Goal: Information Seeking & Learning: Compare options

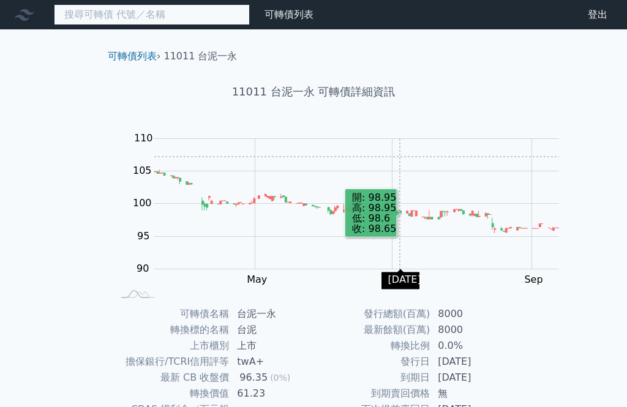
click at [152, 19] on input at bounding box center [152, 14] width 196 height 21
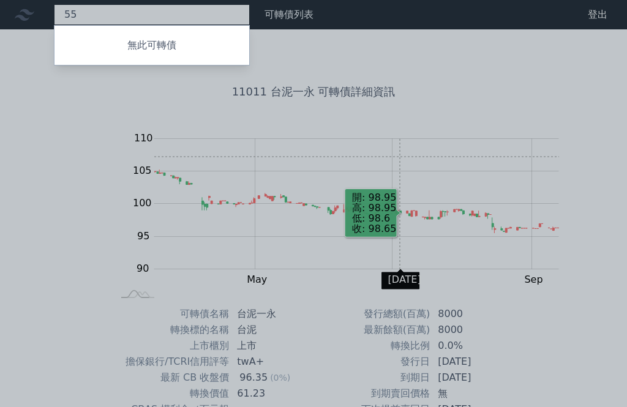
type input "5"
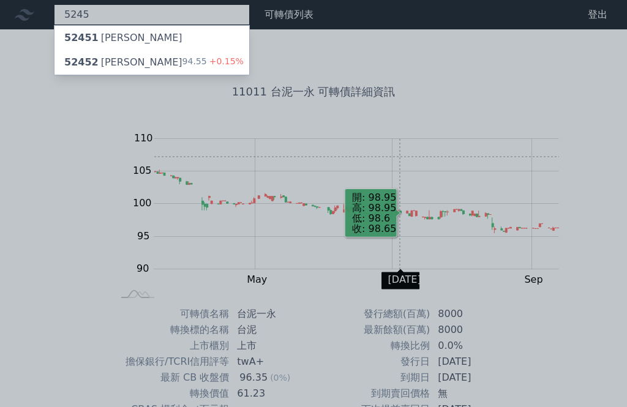
type input "5245"
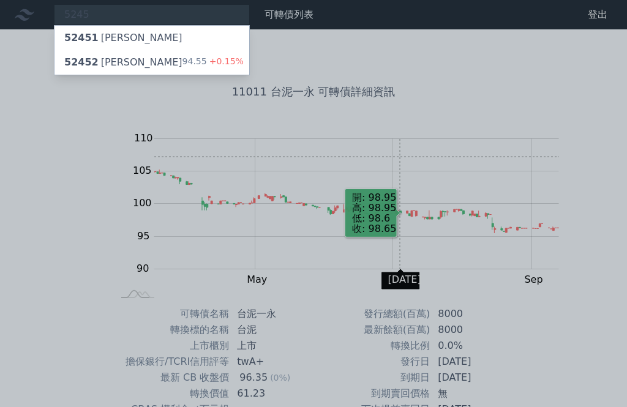
click at [207, 61] on span "+0.15%" at bounding box center [225, 61] width 37 height 10
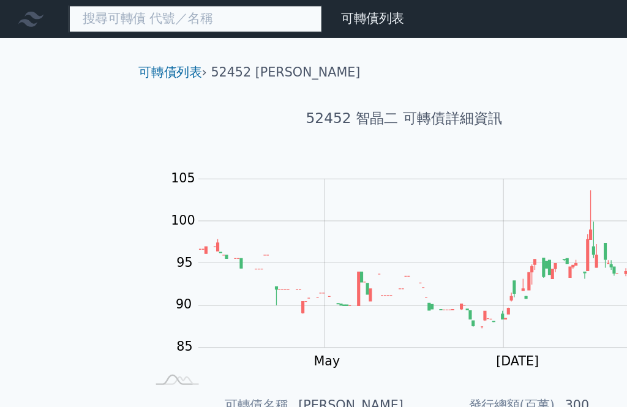
click at [105, 15] on input at bounding box center [152, 14] width 196 height 21
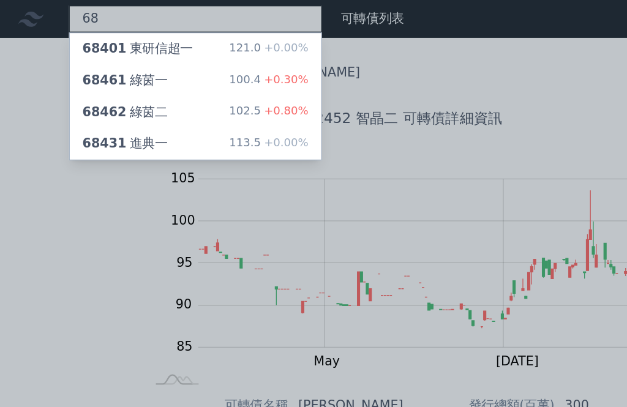
type input "6"
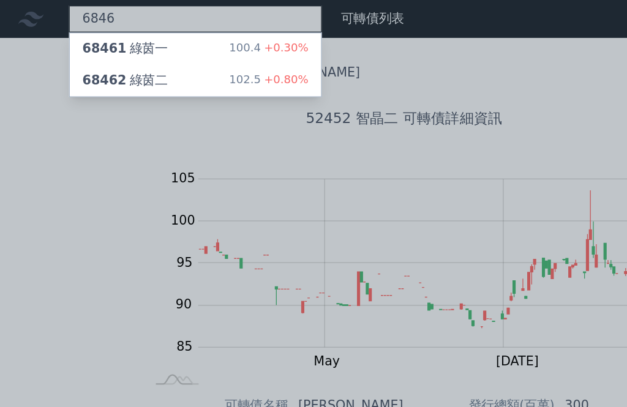
type input "6846"
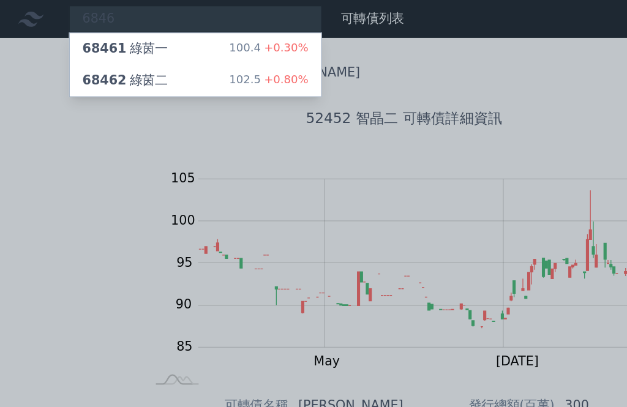
click at [178, 57] on div "102.5 +0.80%" at bounding box center [208, 62] width 61 height 15
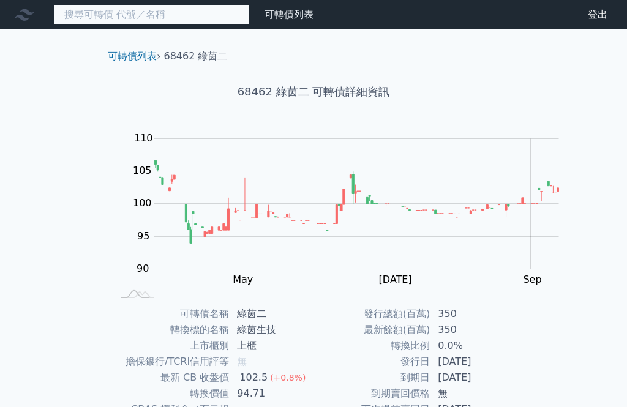
click at [92, 17] on input at bounding box center [152, 14] width 196 height 21
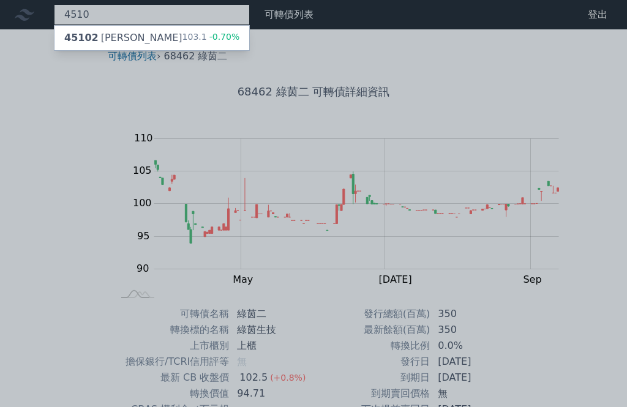
type input "4510"
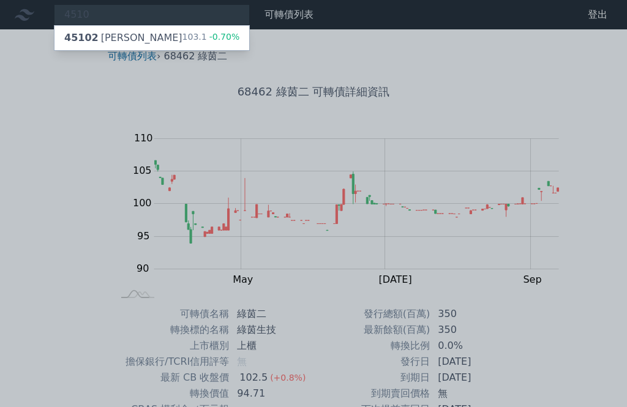
click at [88, 40] on div "45102 [PERSON_NAME]" at bounding box center [123, 38] width 118 height 15
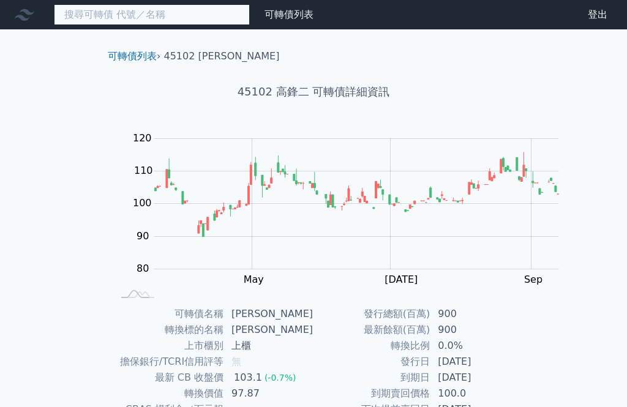
click at [129, 7] on input at bounding box center [152, 14] width 196 height 21
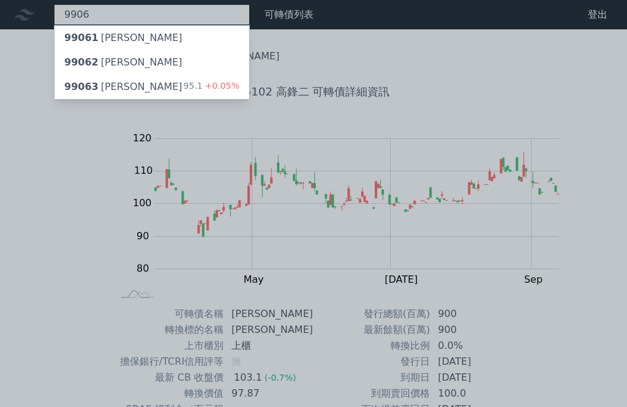
type input "9906"
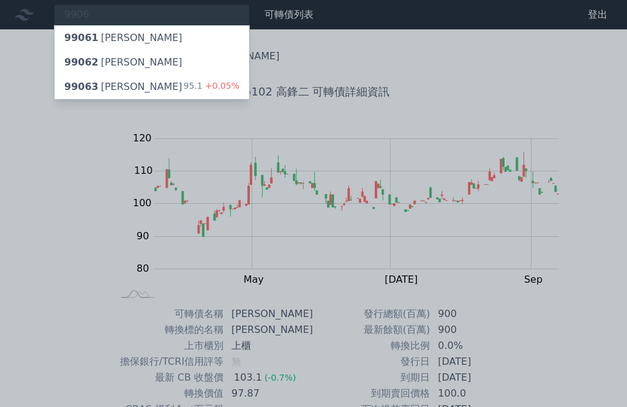
click at [184, 84] on div "95.1 +0.05%" at bounding box center [212, 87] width 56 height 15
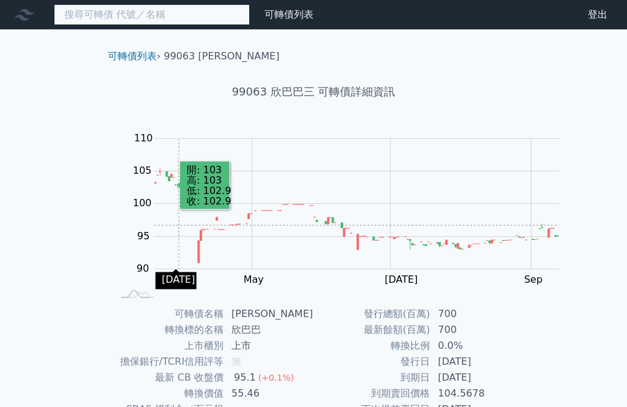
click at [152, 7] on input at bounding box center [152, 14] width 196 height 21
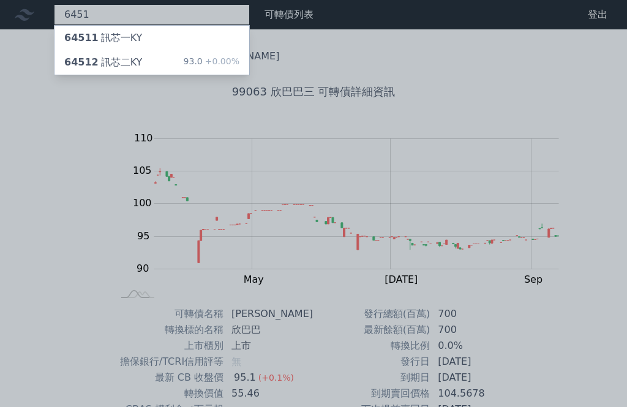
type input "6451"
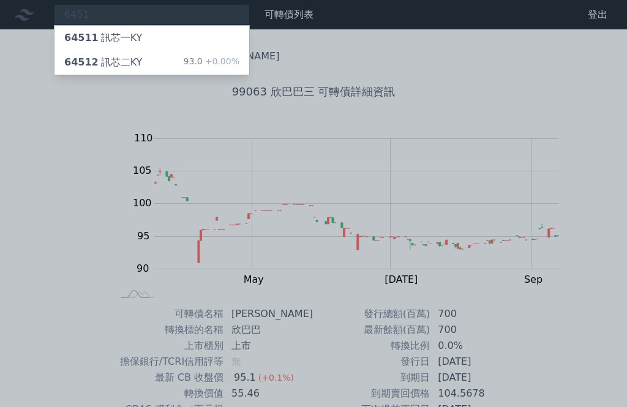
click at [88, 30] on div "64511 訊芯一KY" at bounding box center [152, 38] width 195 height 24
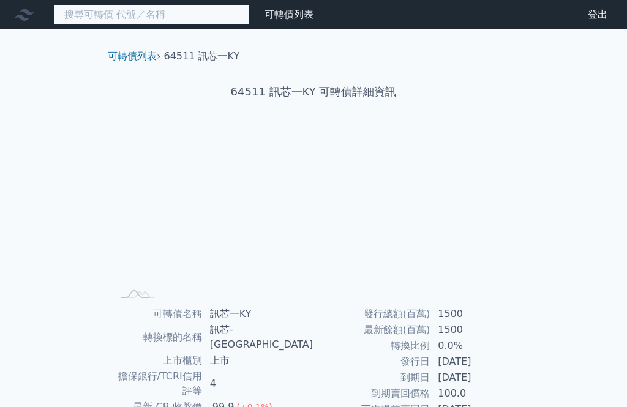
click at [125, 11] on input at bounding box center [152, 14] width 196 height 21
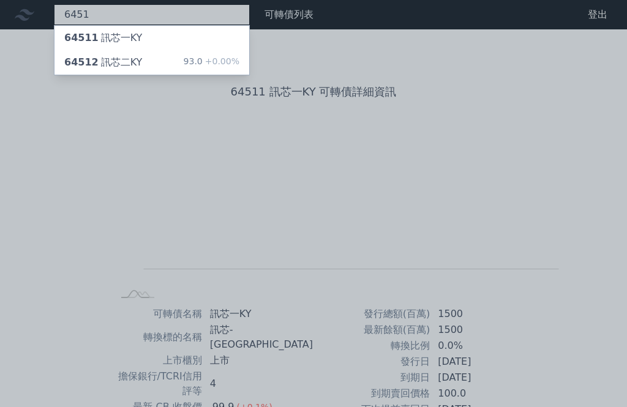
type input "6451"
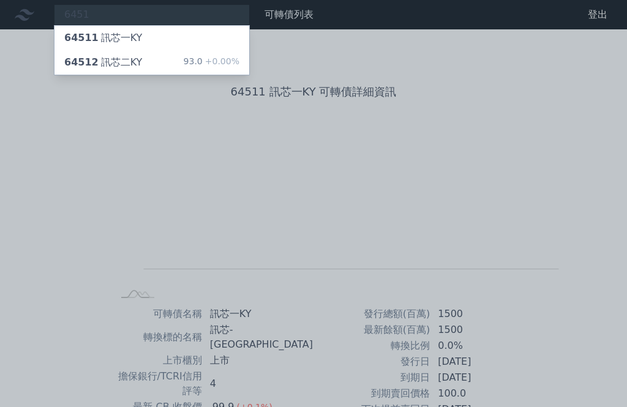
click at [203, 59] on span "+0.00%" at bounding box center [221, 61] width 37 height 10
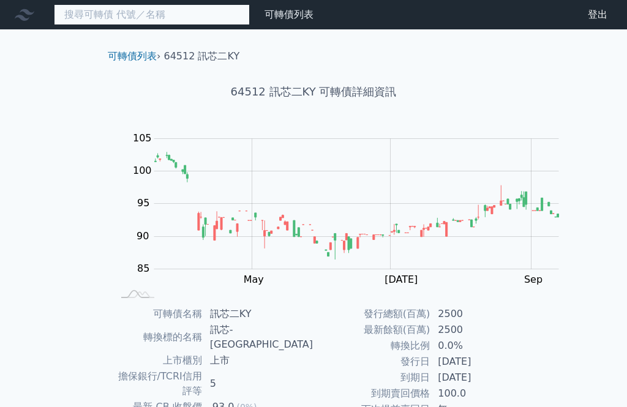
click at [118, 18] on input at bounding box center [152, 14] width 196 height 21
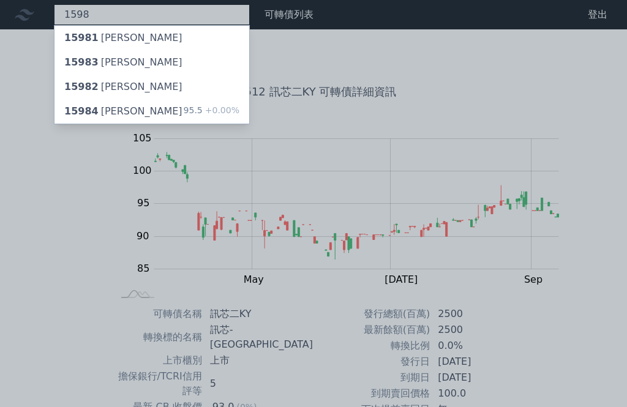
type input "1598"
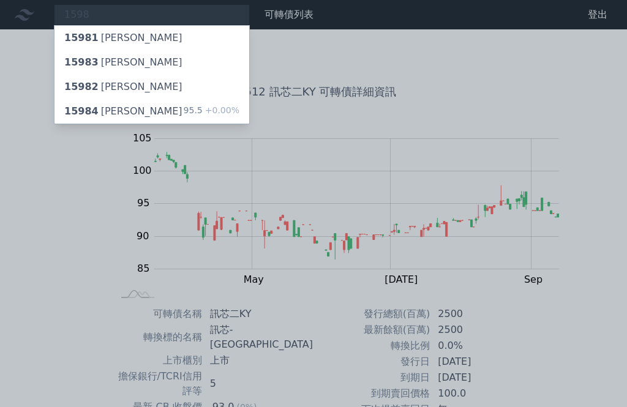
click at [89, 104] on div "15984 [PERSON_NAME]" at bounding box center [123, 111] width 118 height 15
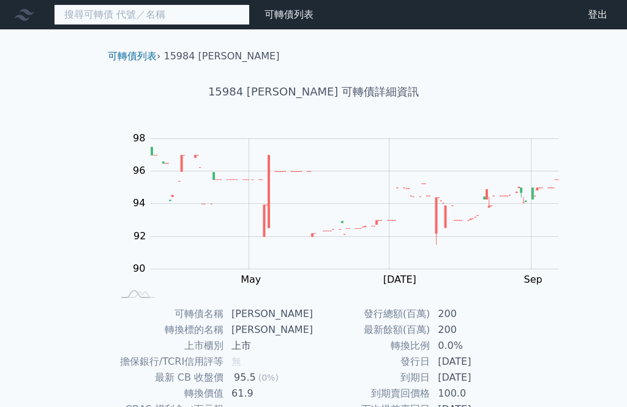
click at [115, 9] on input at bounding box center [152, 14] width 196 height 21
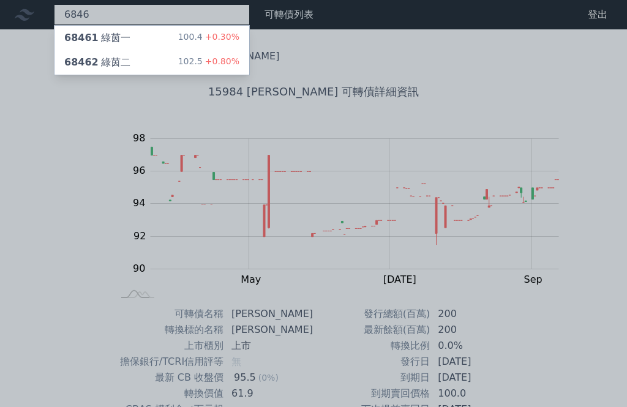
type input "6846"
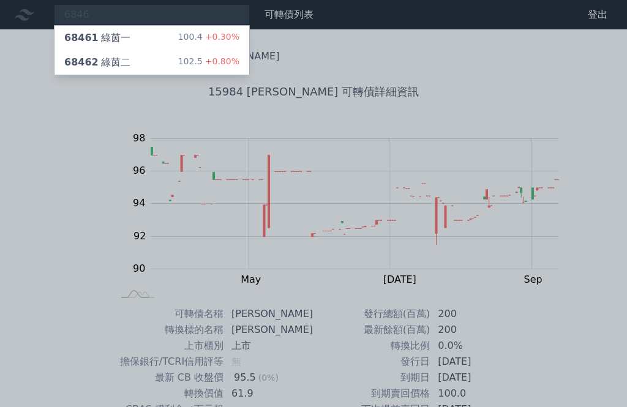
click at [116, 35] on div "68461 綠茵一 100.4 +0.30%" at bounding box center [152, 38] width 195 height 24
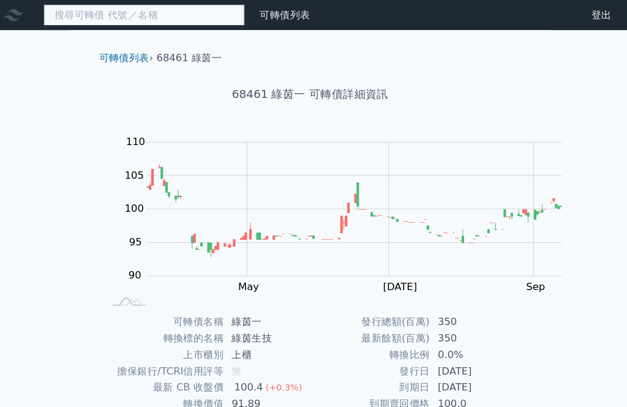
click at [109, 13] on input at bounding box center [152, 14] width 196 height 21
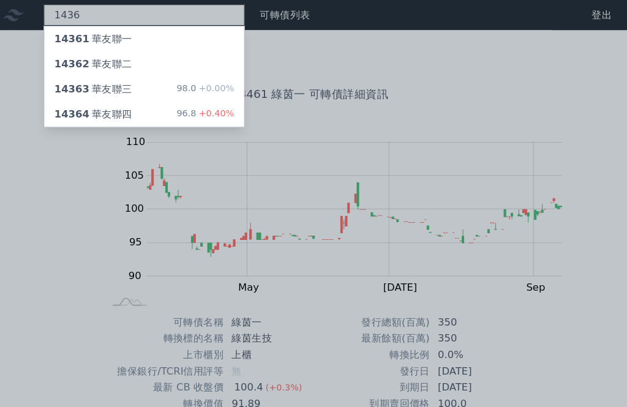
type input "1436"
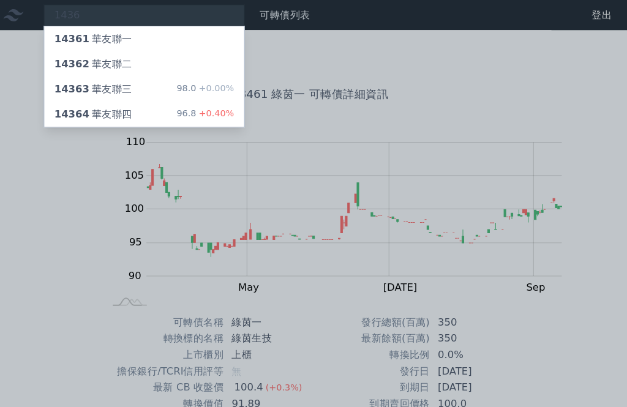
click at [92, 104] on div "14364 華友聯四" at bounding box center [102, 111] width 76 height 15
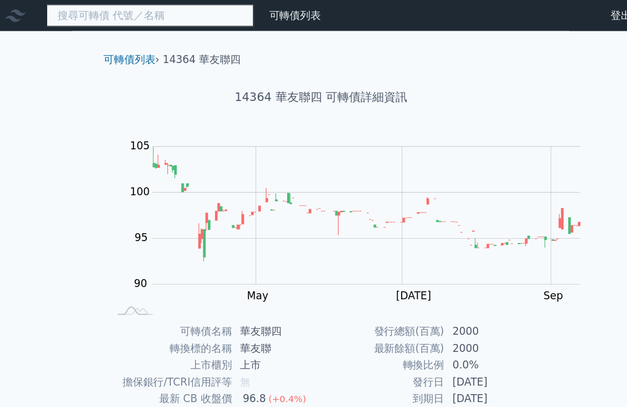
click at [108, 17] on input at bounding box center [152, 14] width 196 height 21
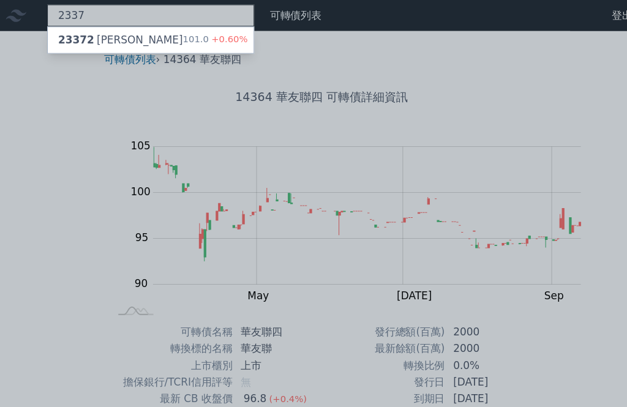
type input "2337"
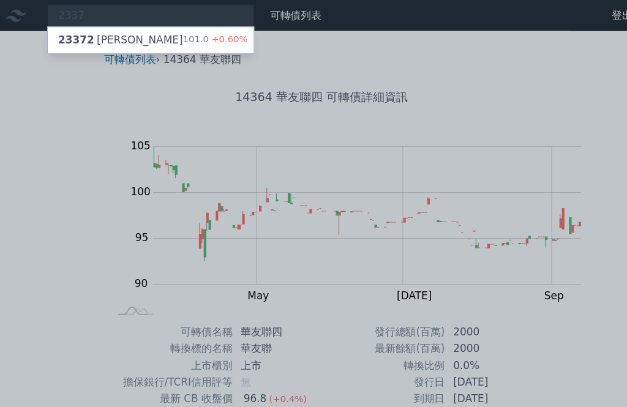
click at [183, 39] on div "101.0 +0.60%" at bounding box center [213, 38] width 61 height 15
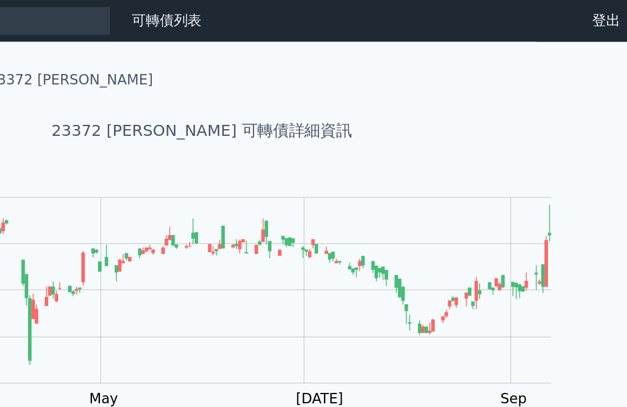
click at [153, 110] on div "23372 [PERSON_NAME] 可轉債詳細資訊" at bounding box center [313, 92] width 431 height 56
click at [58, 17] on nav "可轉債列表 財務數據 可轉債列表 財務數據 登出 登出" at bounding box center [313, 14] width 627 height 29
click at [73, 13] on nav "可轉債列表 財務數據 可轉債列表 財務數據 登出 登出" at bounding box center [313, 14] width 627 height 29
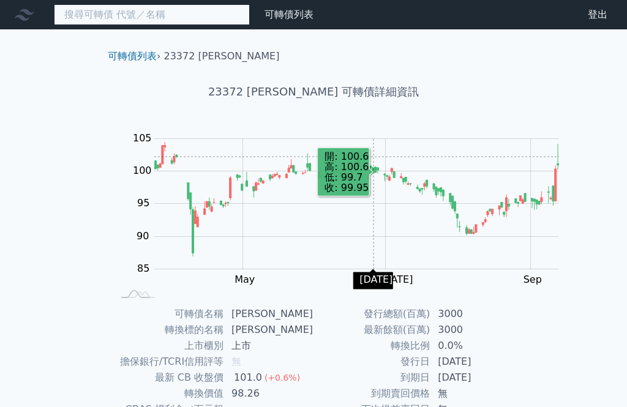
click at [157, 16] on input at bounding box center [152, 14] width 196 height 21
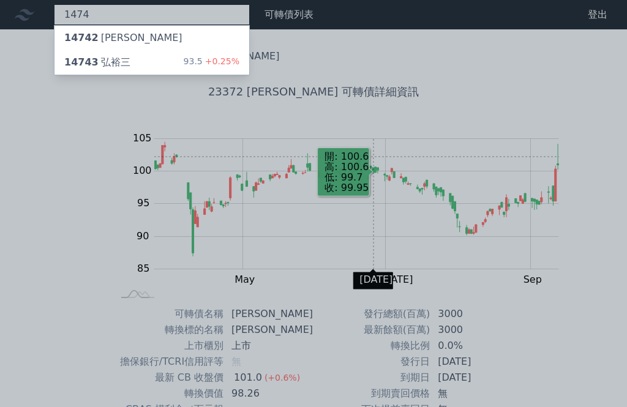
type input "1474"
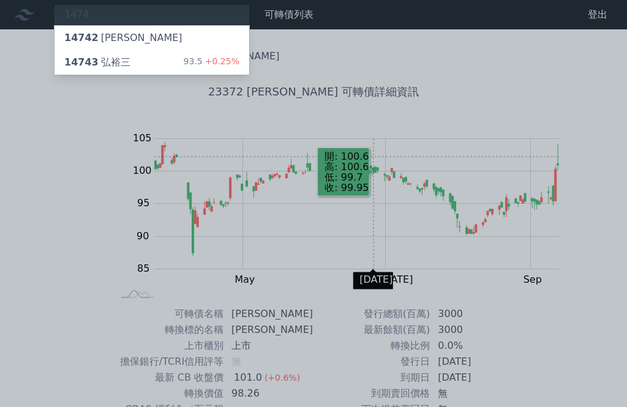
click at [84, 31] on div "14742 [PERSON_NAME]" at bounding box center [123, 38] width 118 height 15
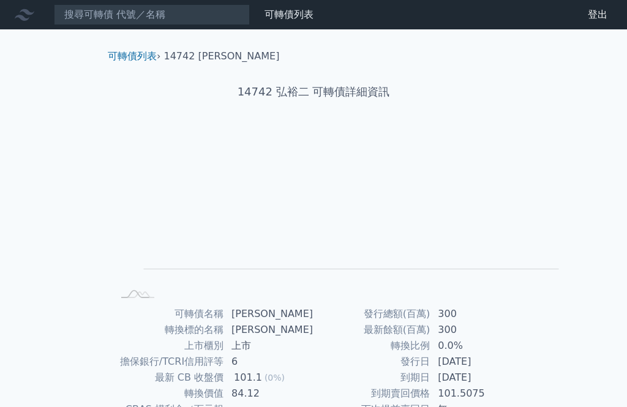
click at [0, 0] on icon at bounding box center [0, 0] width 0 height 0
click at [0, 0] on div at bounding box center [0, 0] width 0 height 0
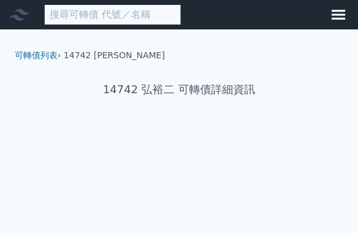
click at [118, 18] on input at bounding box center [112, 14] width 137 height 21
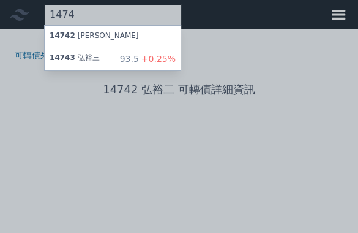
type input "1474"
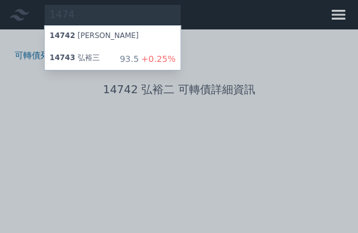
click at [108, 61] on div "14743 弘裕三 93.5 +0.25%" at bounding box center [113, 59] width 136 height 22
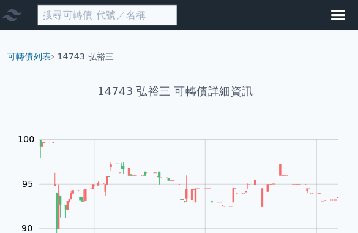
click at [115, 9] on input at bounding box center [112, 14] width 137 height 21
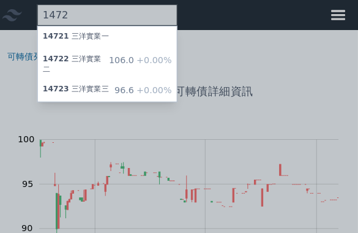
type input "1472"
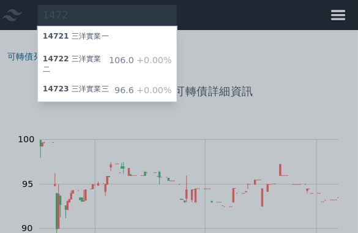
click at [111, 78] on div "14723 三洋實業三 96.6 +0.00%" at bounding box center [113, 88] width 136 height 22
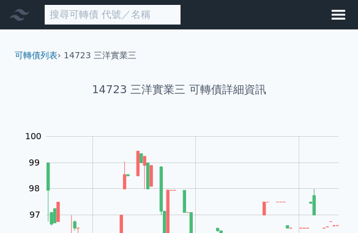
click at [110, 17] on input at bounding box center [112, 14] width 137 height 21
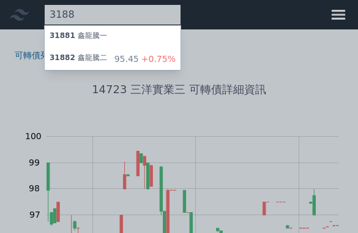
type input "3188"
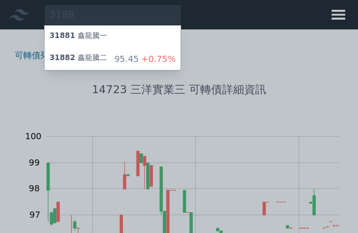
click at [133, 63] on div "95.45 +0.75%" at bounding box center [145, 59] width 61 height 12
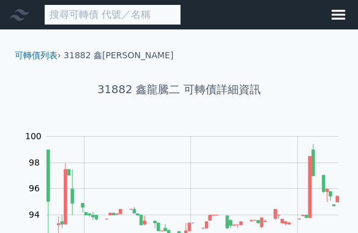
click at [102, 15] on input at bounding box center [112, 14] width 137 height 21
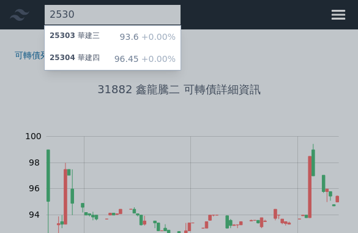
type input "2530"
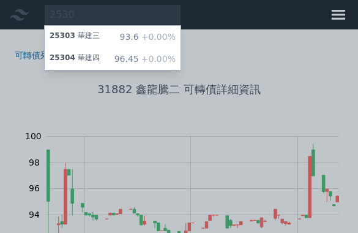
click at [173, 39] on span "+0.00%" at bounding box center [157, 37] width 37 height 10
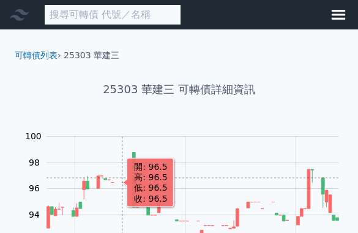
click at [102, 18] on input at bounding box center [112, 14] width 137 height 21
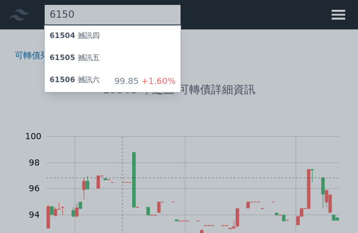
type input "6150"
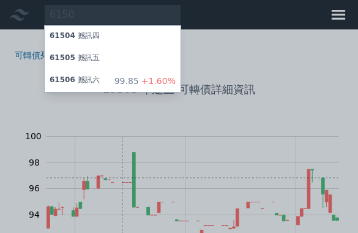
click at [155, 80] on span "+1.60%" at bounding box center [157, 81] width 37 height 10
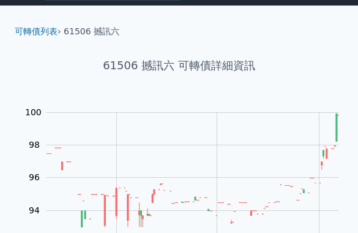
scroll to position [23, 0]
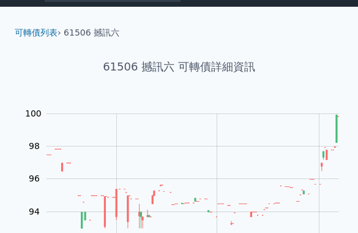
click at [323, 158] on rect "Chart" at bounding box center [193, 179] width 293 height 130
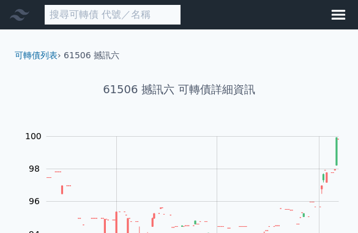
click at [127, 13] on input at bounding box center [112, 14] width 137 height 21
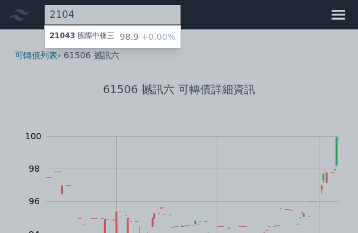
type input "2104"
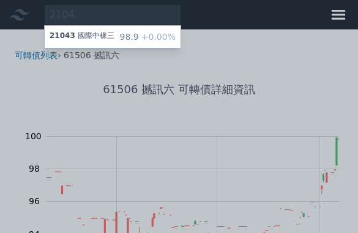
click at [156, 32] on span "+0.00%" at bounding box center [157, 37] width 37 height 10
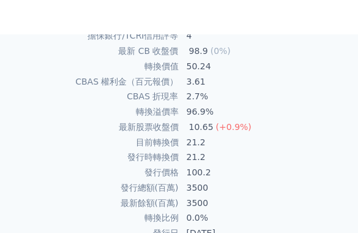
scroll to position [311, 0]
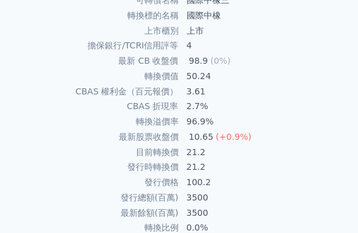
click at [180, 159] on td "21.2" at bounding box center [266, 166] width 175 height 15
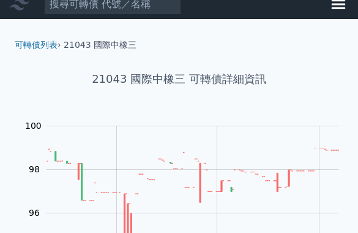
scroll to position [0, 0]
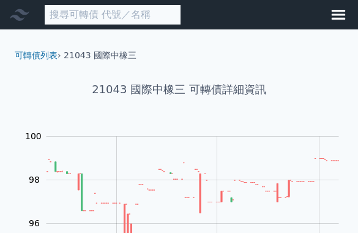
click at [101, 16] on input at bounding box center [112, 14] width 137 height 21
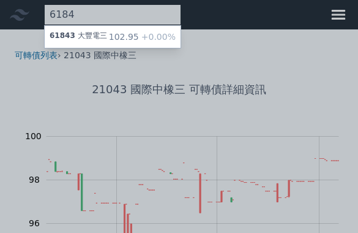
type input "6184"
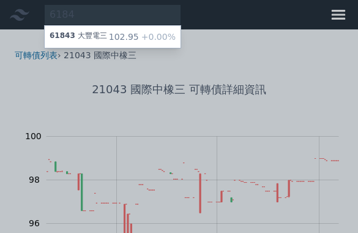
click at [160, 37] on span "+0.00%" at bounding box center [157, 37] width 37 height 10
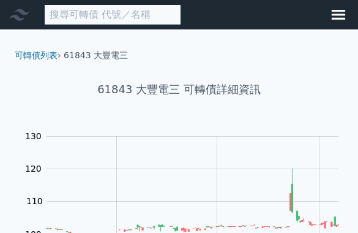
click at [88, 15] on input at bounding box center [112, 14] width 137 height 21
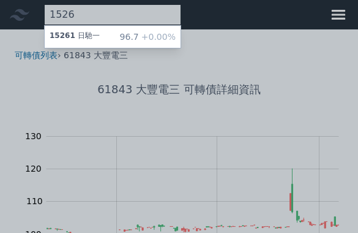
type input "1526"
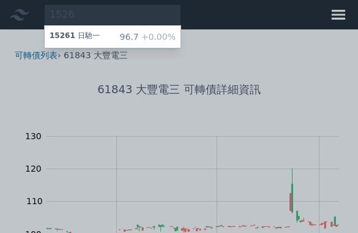
click at [146, 36] on span "+0.00%" at bounding box center [157, 37] width 37 height 10
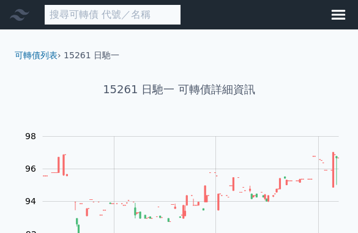
click at [72, 16] on input at bounding box center [112, 14] width 137 height 21
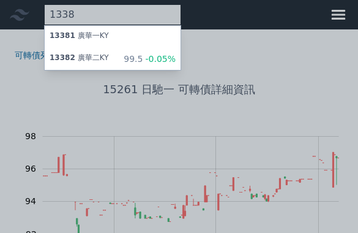
type input "1338"
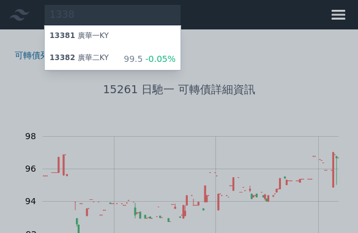
click at [151, 57] on span "-0.05%" at bounding box center [159, 59] width 33 height 10
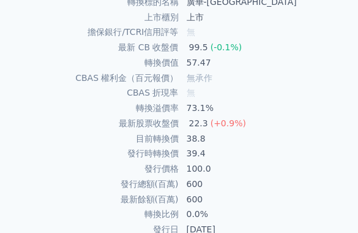
scroll to position [325, 0]
click at [339, 221] on td "[DATE]" at bounding box center [266, 228] width 175 height 15
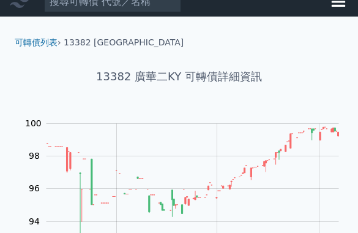
scroll to position [0, 0]
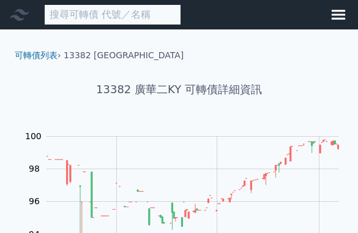
click at [135, 17] on input at bounding box center [112, 14] width 137 height 21
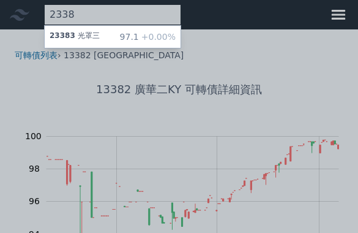
type input "2338"
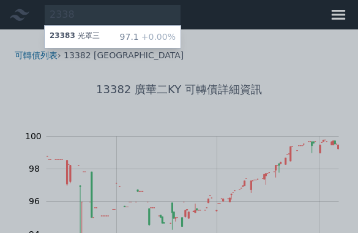
click at [135, 35] on div "97.1 +0.00%" at bounding box center [148, 37] width 56 height 12
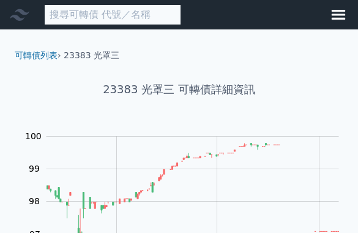
click at [66, 18] on input at bounding box center [112, 14] width 137 height 21
click at [68, 12] on input at bounding box center [112, 14] width 137 height 21
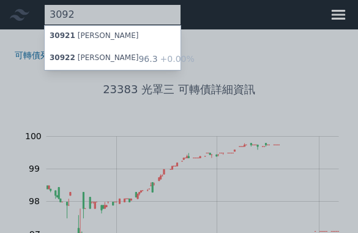
type input "3092"
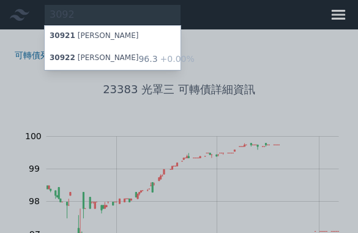
click at [158, 61] on span "+0.00%" at bounding box center [176, 59] width 37 height 10
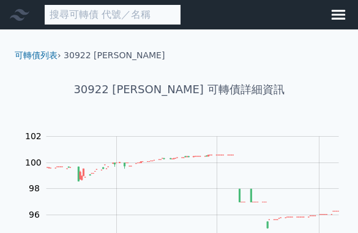
click at [80, 17] on input at bounding box center [112, 14] width 137 height 21
click at [84, 16] on input at bounding box center [112, 14] width 137 height 21
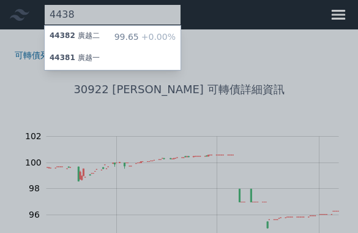
type input "4438"
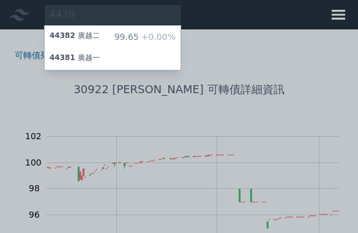
click at [89, 29] on div "44382 廣越二 99.65 +0.00%" at bounding box center [113, 37] width 136 height 22
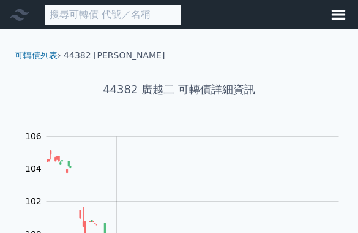
click at [103, 12] on input at bounding box center [112, 14] width 137 height 21
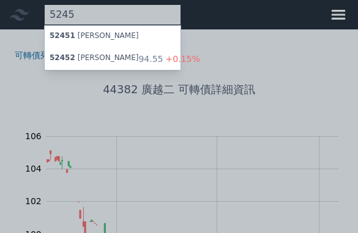
type input "5245"
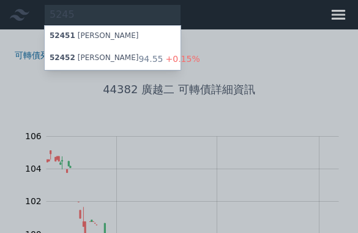
click at [138, 62] on div "94.55 +0.15%" at bounding box center [168, 59] width 61 height 12
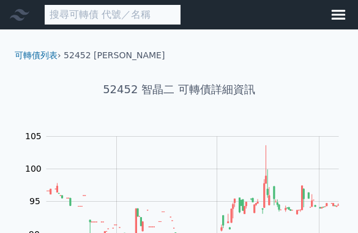
click at [146, 23] on input at bounding box center [112, 14] width 137 height 21
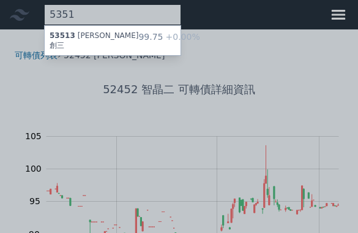
type input "5351"
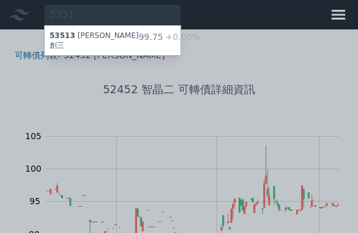
click at [138, 31] on div "99.75 +0.00%" at bounding box center [168, 41] width 61 height 20
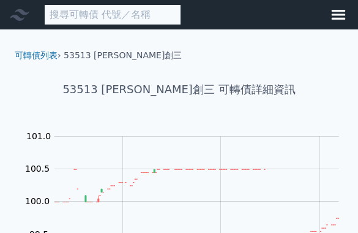
click at [126, 14] on input at bounding box center [112, 14] width 137 height 21
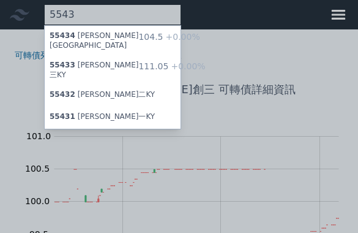
type input "5543"
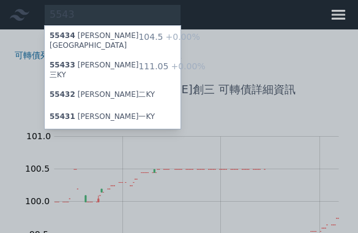
click at [168, 61] on span "+0.00%" at bounding box center [186, 66] width 37 height 10
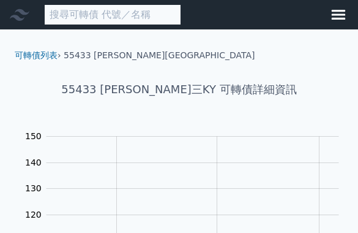
click at [102, 14] on input at bounding box center [112, 14] width 137 height 21
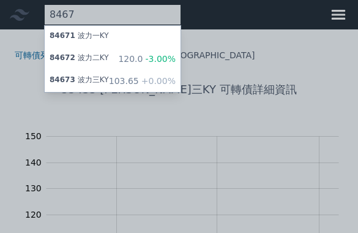
type input "8467"
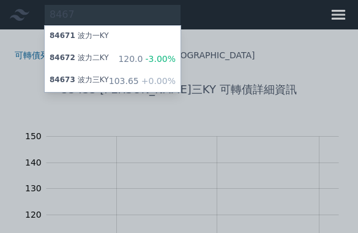
click at [109, 81] on div "84673 波力三KY" at bounding box center [79, 81] width 59 height 12
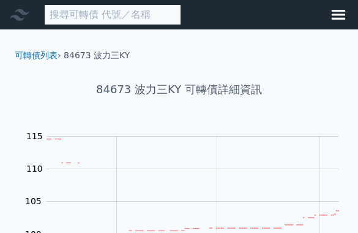
click at [107, 20] on input at bounding box center [112, 14] width 137 height 21
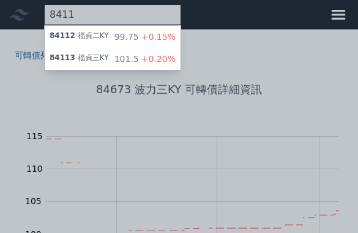
type input "8411"
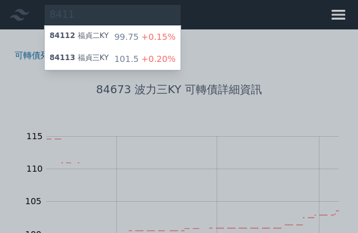
click at [163, 41] on span "+0.15%" at bounding box center [157, 37] width 37 height 10
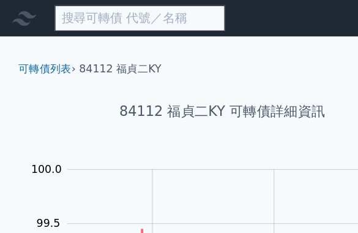
click at [100, 14] on input at bounding box center [112, 14] width 137 height 21
click at [104, 17] on input at bounding box center [112, 14] width 137 height 21
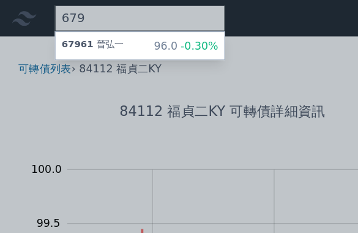
type input "679"
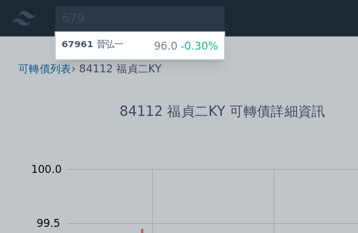
click at [101, 40] on div "67961 晉弘一 96.0 -0.30%" at bounding box center [113, 37] width 136 height 22
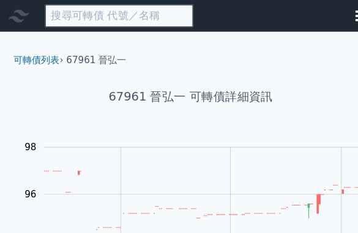
click at [92, 21] on input at bounding box center [112, 14] width 137 height 21
click at [102, 13] on input at bounding box center [112, 14] width 137 height 21
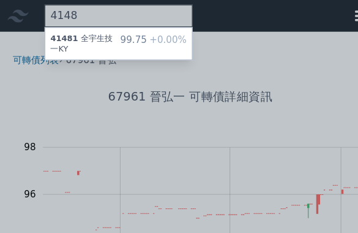
type input "4148"
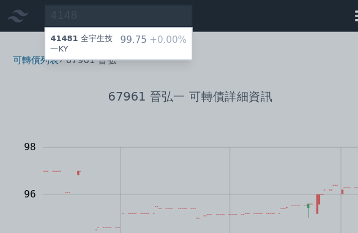
click at [134, 34] on div "99.75 +0.00%" at bounding box center [145, 41] width 61 height 20
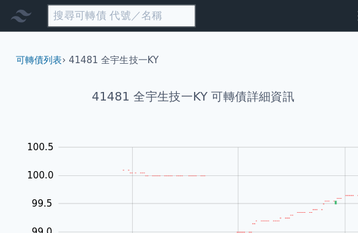
click at [72, 15] on input at bounding box center [112, 14] width 137 height 21
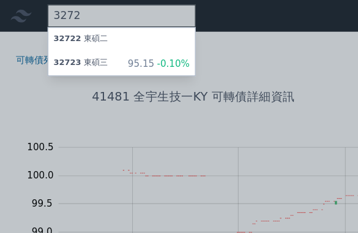
type input "3272"
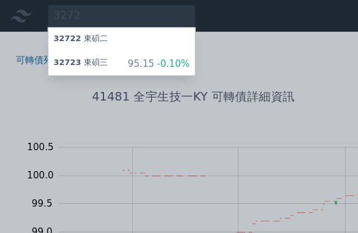
click at [141, 61] on div "95.15 -0.10%" at bounding box center [147, 59] width 58 height 12
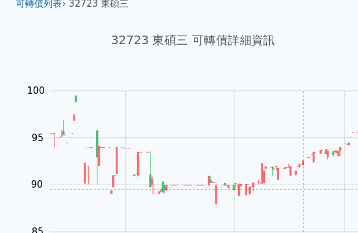
scroll to position [58, 0]
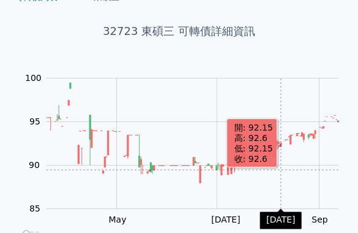
click at [294, 173] on rect "Chart" at bounding box center [193, 143] width 293 height 130
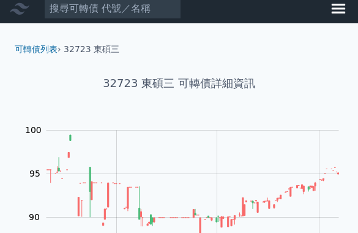
scroll to position [0, 0]
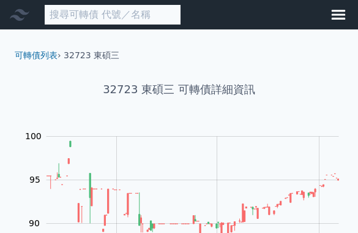
click at [143, 10] on input at bounding box center [112, 14] width 137 height 21
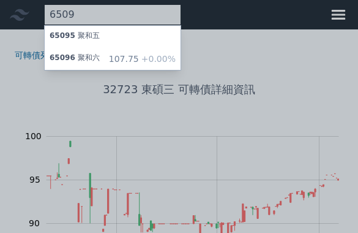
type input "6509"
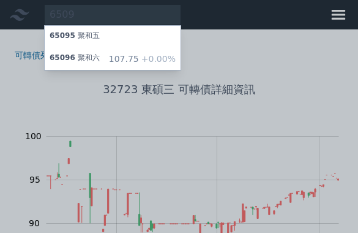
click at [94, 32] on div "65095 聚和五" at bounding box center [75, 37] width 50 height 12
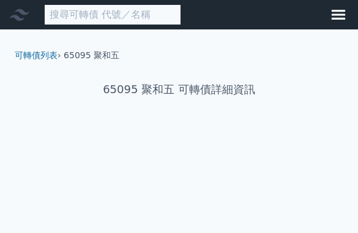
click at [144, 13] on input at bounding box center [112, 14] width 137 height 21
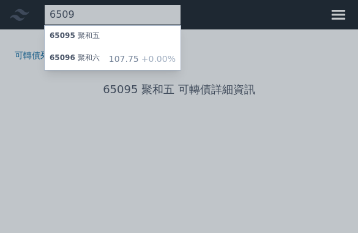
type input "6509"
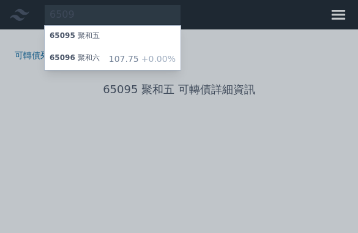
click at [151, 60] on span "+0.00%" at bounding box center [157, 59] width 37 height 10
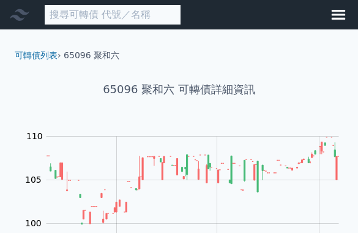
click at [160, 17] on input at bounding box center [112, 14] width 137 height 21
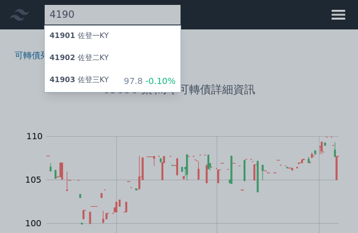
type input "4190"
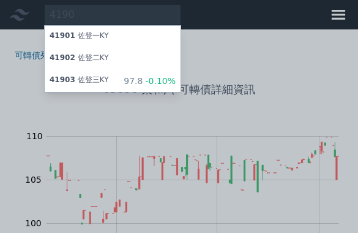
click at [138, 81] on div "97.8 -0.10%" at bounding box center [150, 81] width 52 height 12
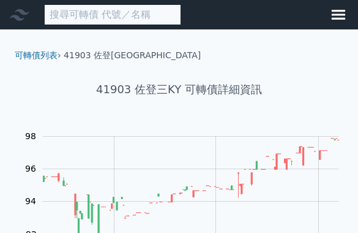
click at [113, 20] on input at bounding box center [112, 14] width 137 height 21
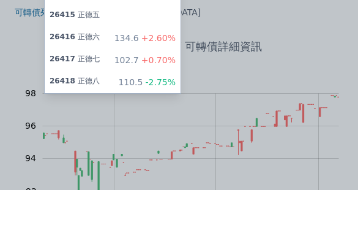
type input "2641"
click at [154, 92] on div "26417 正德七 102.7 +0.70%" at bounding box center [113, 103] width 136 height 22
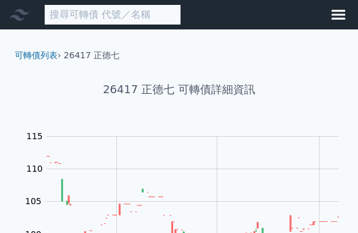
click at [107, 20] on input at bounding box center [112, 14] width 137 height 21
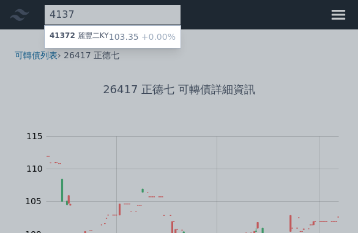
type input "4137"
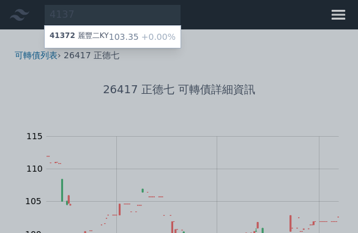
click at [140, 40] on span "+0.00%" at bounding box center [157, 37] width 37 height 10
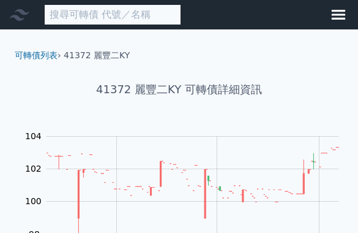
click at [95, 18] on input at bounding box center [112, 14] width 137 height 21
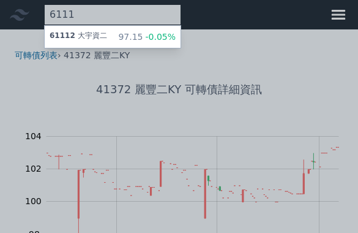
type input "6111"
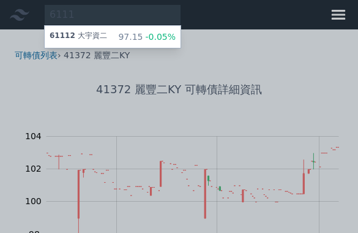
click at [108, 40] on div "61112 大宇資二 97.15 -0.05%" at bounding box center [113, 37] width 136 height 22
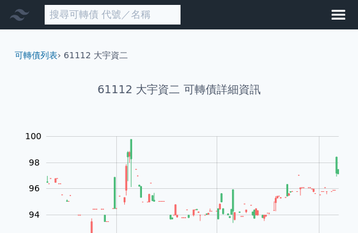
click at [79, 20] on input at bounding box center [112, 14] width 137 height 21
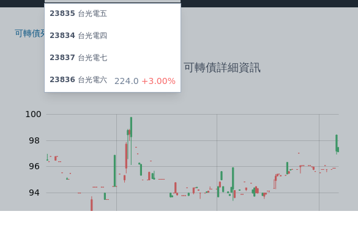
type input "2383"
click at [104, 97] on div "23836 台光電六" at bounding box center [79, 103] width 58 height 12
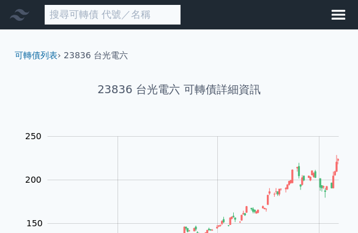
click at [137, 20] on input at bounding box center [112, 14] width 137 height 21
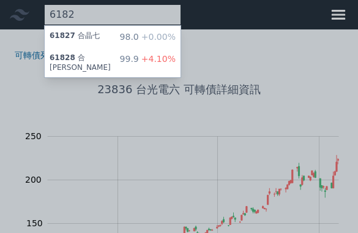
type input "6182"
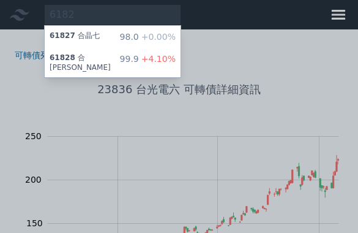
click at [160, 34] on span "+0.00%" at bounding box center [157, 37] width 37 height 10
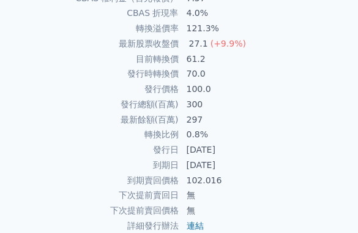
scroll to position [407, 0]
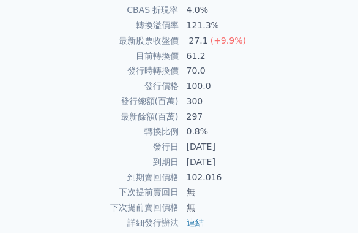
click at [100, 109] on td "最新餘額(百萬)" at bounding box center [92, 116] width 175 height 15
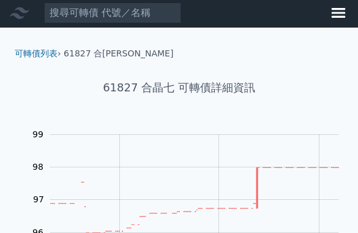
scroll to position [0, 0]
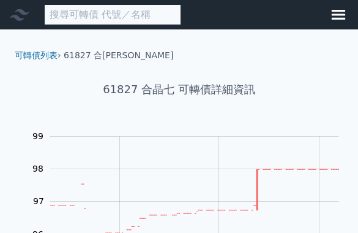
click at [117, 20] on input at bounding box center [112, 14] width 137 height 21
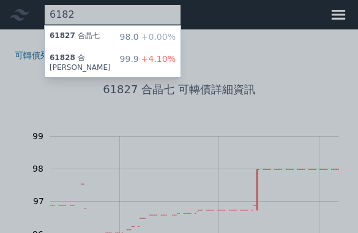
type input "6182"
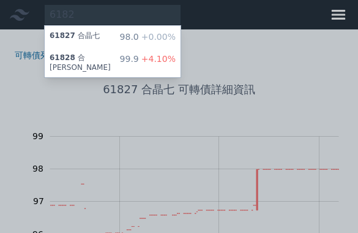
click at [129, 58] on div "99.9 +4.10%" at bounding box center [148, 63] width 56 height 20
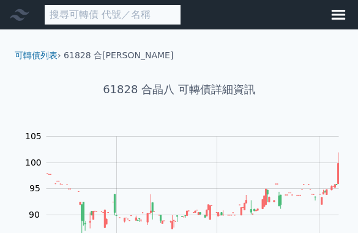
click at [116, 15] on input at bounding box center [112, 14] width 137 height 21
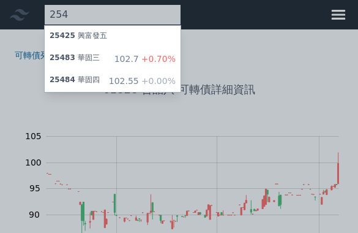
type input "2548"
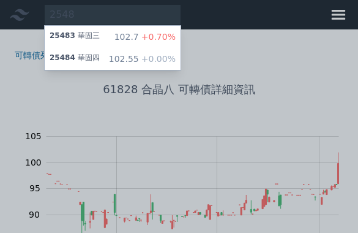
click at [165, 40] on span "+0.70%" at bounding box center [157, 37] width 37 height 10
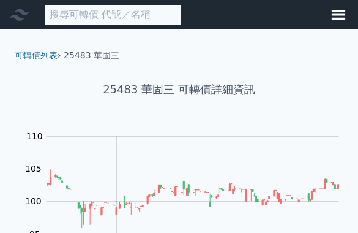
click at [115, 8] on input at bounding box center [112, 14] width 137 height 21
click at [119, 18] on input at bounding box center [112, 14] width 137 height 21
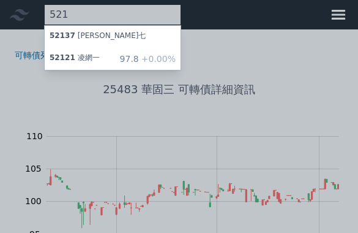
type input "5212"
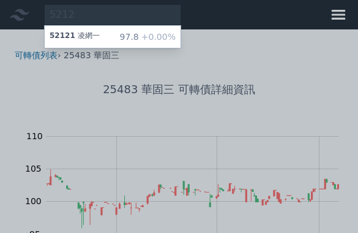
click at [154, 39] on span "+0.00%" at bounding box center [157, 37] width 37 height 10
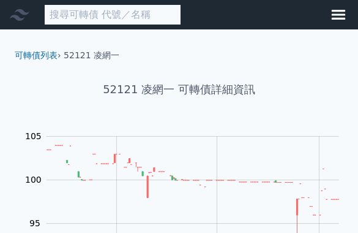
click at [117, 15] on input at bounding box center [112, 14] width 137 height 21
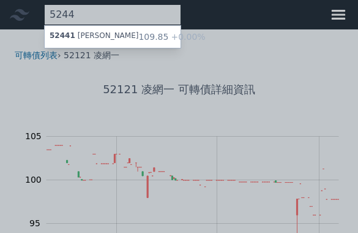
type input "5244"
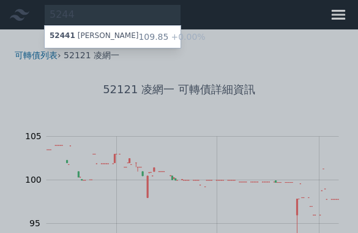
click at [101, 34] on div "52441 [PERSON_NAME]一 109.85 +0.00%" at bounding box center [113, 37] width 136 height 22
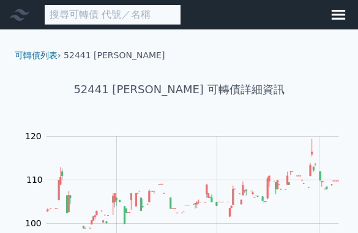
click at [100, 14] on input at bounding box center [112, 14] width 137 height 21
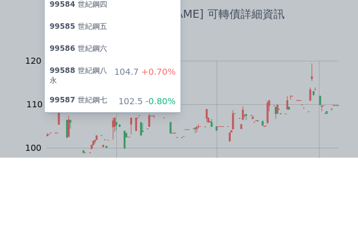
type input "9958"
click at [117, 165] on div "99587 世紀鋼七 102.5 -0.80%" at bounding box center [113, 176] width 136 height 22
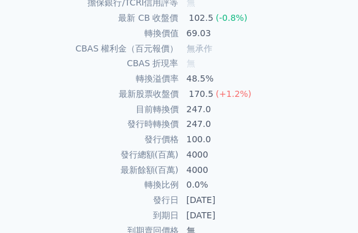
scroll to position [355, 0]
click at [298, 192] on td "[DATE]" at bounding box center [266, 199] width 175 height 15
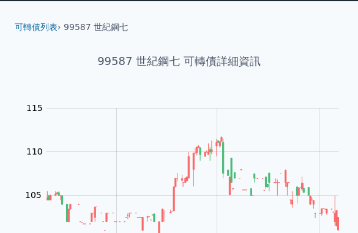
scroll to position [0, 0]
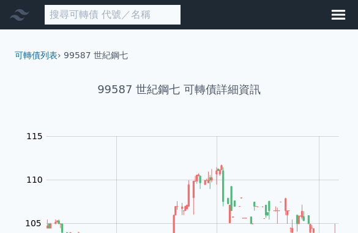
click at [118, 17] on input at bounding box center [112, 14] width 137 height 21
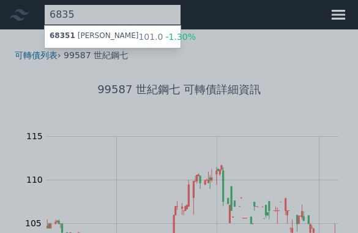
type input "6835"
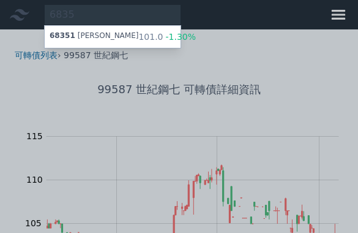
click at [138, 40] on div "101.0 -1.30%" at bounding box center [167, 37] width 58 height 12
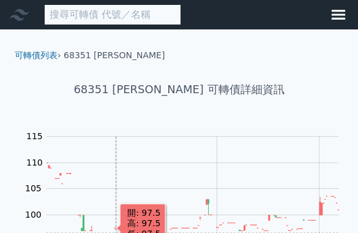
click at [133, 18] on input at bounding box center [112, 14] width 137 height 21
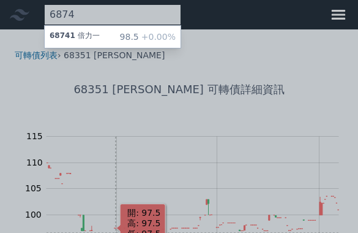
type input "6874"
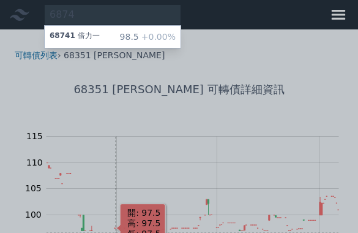
click at [134, 38] on div "98.5 +0.00%" at bounding box center [148, 37] width 56 height 12
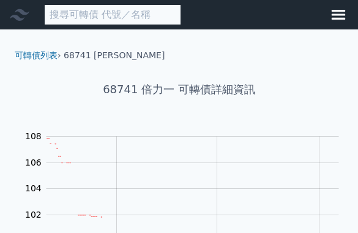
click at [115, 17] on input at bounding box center [112, 14] width 137 height 21
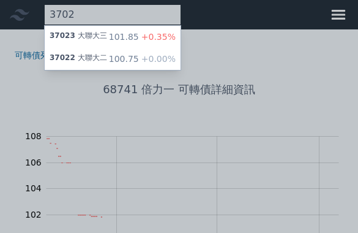
type input "3702"
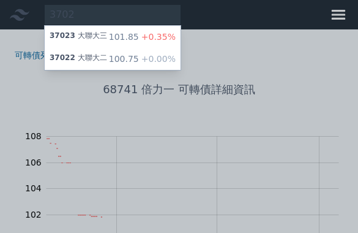
click at [145, 62] on span "+0.00%" at bounding box center [157, 59] width 37 height 10
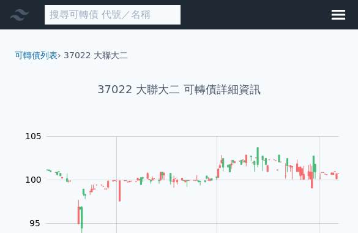
click at [126, 17] on input at bounding box center [112, 14] width 137 height 21
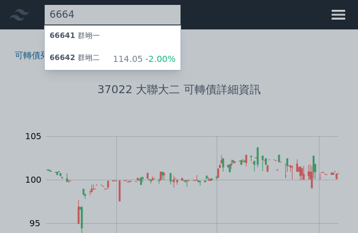
type input "6664"
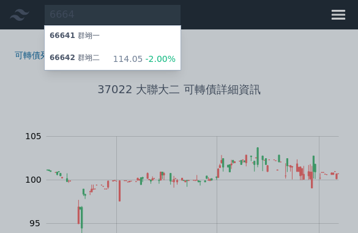
click at [146, 55] on span "-2.00%" at bounding box center [159, 59] width 33 height 10
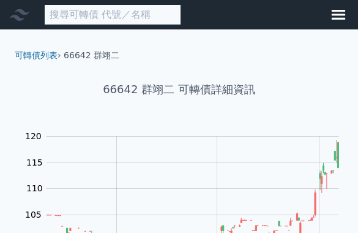
click at [107, 13] on input at bounding box center [112, 14] width 137 height 21
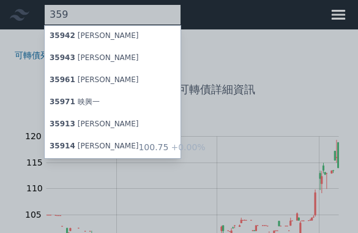
type input "3591"
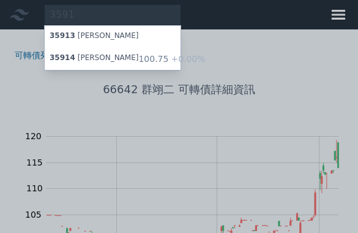
click at [168, 61] on span "+0.00%" at bounding box center [186, 59] width 37 height 10
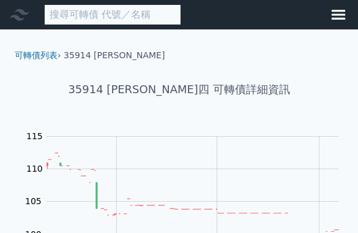
click at [150, 13] on input at bounding box center [112, 14] width 137 height 21
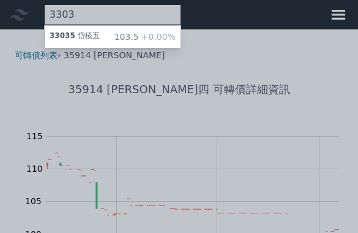
type input "3303"
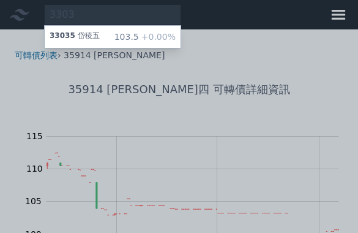
click at [155, 36] on span "+0.00%" at bounding box center [157, 37] width 37 height 10
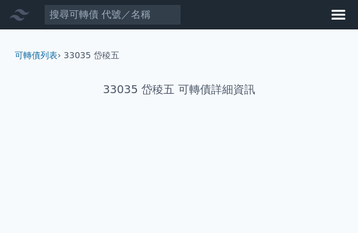
click at [152, 40] on div "可轉債列表 › 33035 岱稜五" at bounding box center [179, 45] width 348 height 32
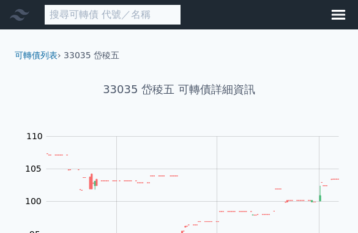
click at [166, 17] on input at bounding box center [112, 14] width 137 height 21
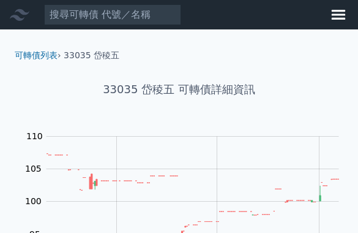
click at [118, 58] on li "33035 岱稜五" at bounding box center [92, 55] width 56 height 12
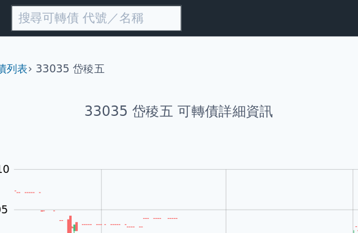
click at [72, 8] on input at bounding box center [112, 14] width 137 height 21
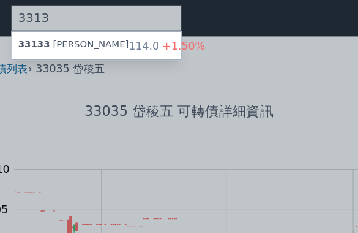
type input "3313"
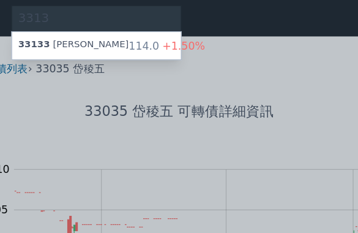
click at [164, 33] on span "+1.50%" at bounding box center [182, 37] width 37 height 10
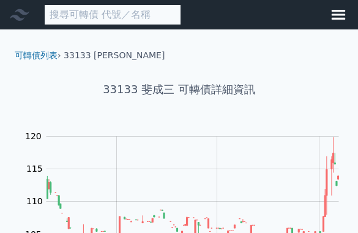
click at [100, 17] on input at bounding box center [112, 14] width 137 height 21
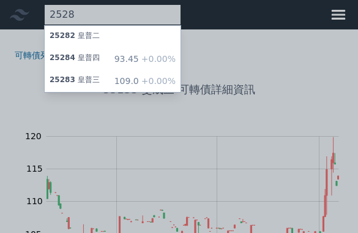
type input "2528"
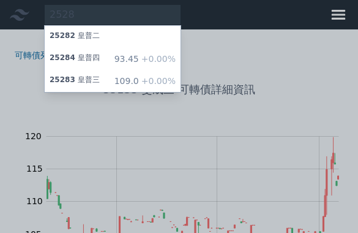
click at [154, 62] on span "+0.00%" at bounding box center [157, 59] width 37 height 10
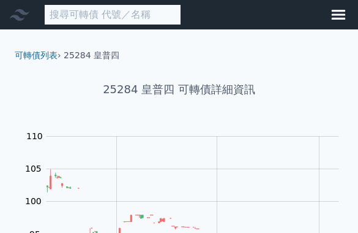
click at [134, 13] on input at bounding box center [112, 14] width 137 height 21
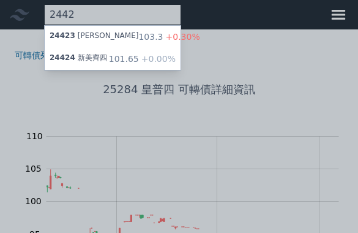
type input "2442"
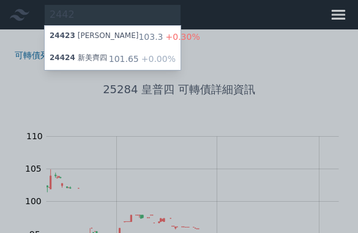
click at [154, 61] on span "+0.00%" at bounding box center [157, 59] width 37 height 10
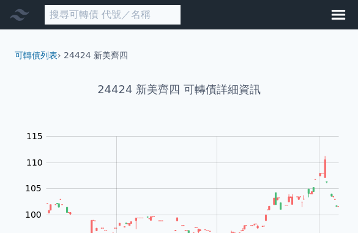
click at [116, 14] on input at bounding box center [112, 14] width 137 height 21
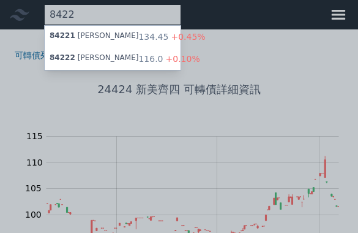
type input "8422"
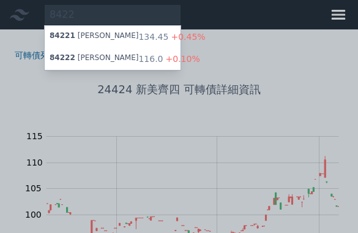
click at [164, 61] on span "+0.10%" at bounding box center [182, 59] width 37 height 10
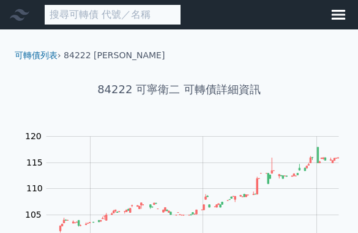
click at [132, 12] on input at bounding box center [112, 14] width 137 height 21
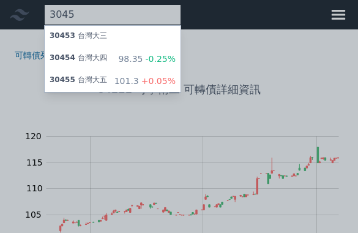
type input "3045"
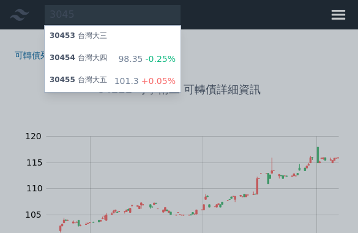
click at [142, 36] on div "[GEOGRAPHIC_DATA]" at bounding box center [113, 37] width 136 height 22
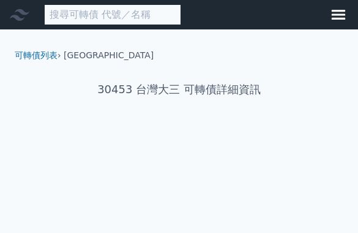
click at [82, 18] on input at bounding box center [112, 14] width 137 height 21
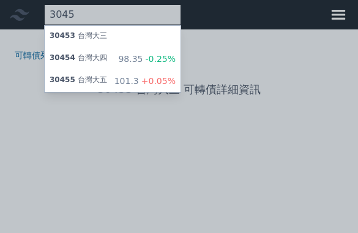
type input "3045"
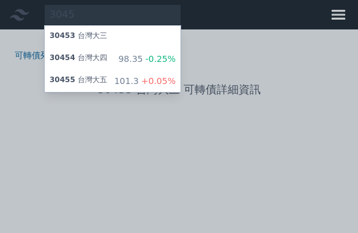
click at [160, 60] on span "-0.25%" at bounding box center [159, 59] width 33 height 10
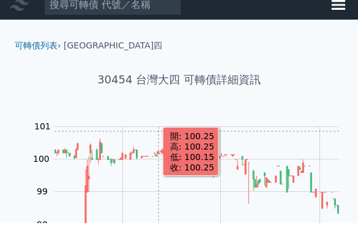
scroll to position [10, 0]
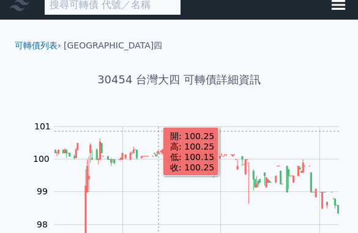
click at [98, 7] on input at bounding box center [112, 4] width 137 height 21
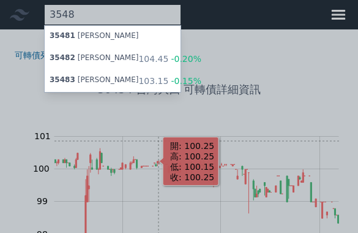
type input "3548"
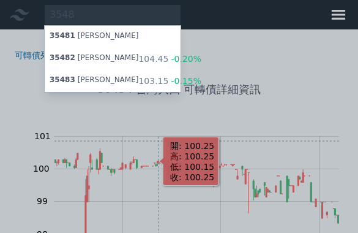
click at [168, 80] on span "-0.15%" at bounding box center [184, 81] width 33 height 10
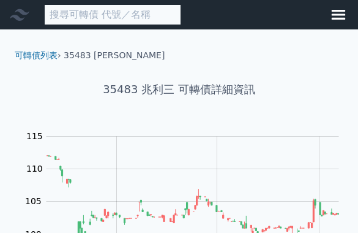
click at [135, 13] on input at bounding box center [112, 14] width 137 height 21
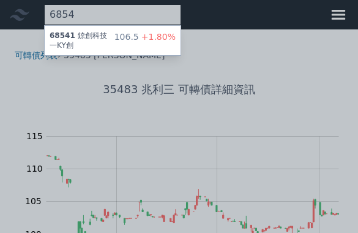
type input "6854"
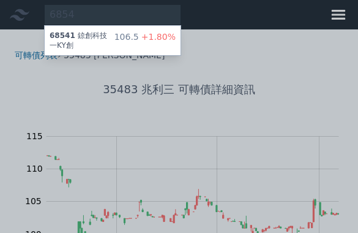
click at [132, 38] on div "106.5 +1.80%" at bounding box center [145, 41] width 61 height 20
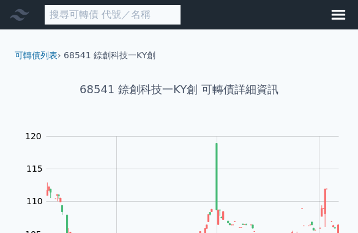
click at [121, 13] on input at bounding box center [112, 14] width 137 height 21
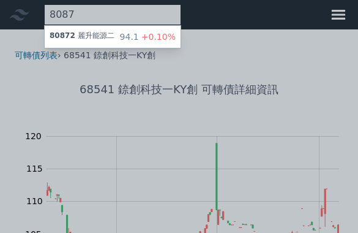
type input "8087"
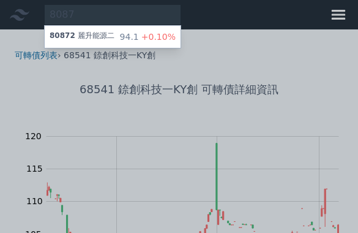
click at [119, 47] on div "80872 麗升能源二 94.1 +0.10%" at bounding box center [113, 37] width 136 height 22
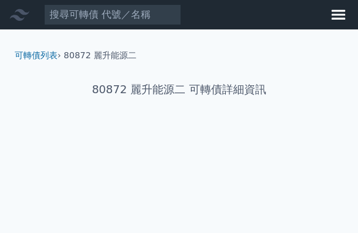
click at [129, 35] on div "可轉債列表 › 80872 麗升能源二" at bounding box center [179, 45] width 348 height 32
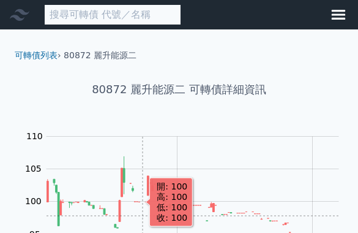
click at [108, 21] on input at bounding box center [112, 14] width 137 height 21
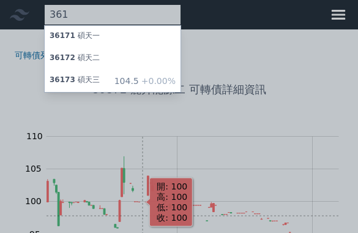
type input "3617"
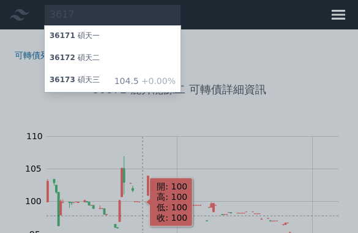
click at [95, 82] on div "36173 [PERSON_NAME]" at bounding box center [75, 81] width 50 height 12
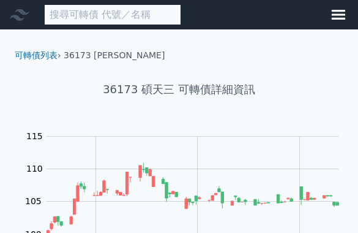
click at [123, 17] on input at bounding box center [112, 14] width 137 height 21
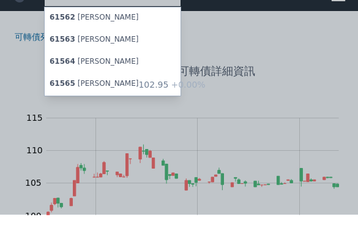
type input "6156"
click at [111, 92] on div "61565 松上五 102.95 +0.00%" at bounding box center [113, 103] width 136 height 22
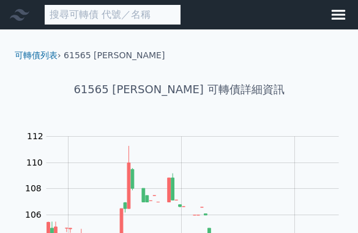
click at [123, 18] on input at bounding box center [112, 14] width 137 height 21
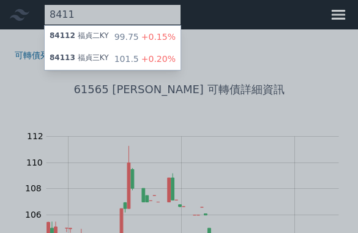
type input "8411"
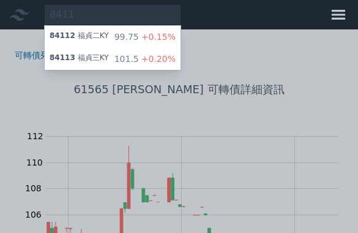
click at [149, 58] on span "+0.20%" at bounding box center [157, 59] width 37 height 10
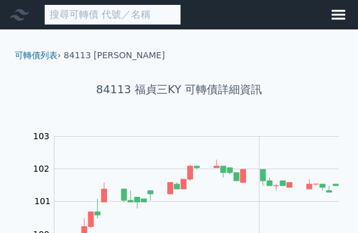
click at [132, 16] on input at bounding box center [112, 14] width 137 height 21
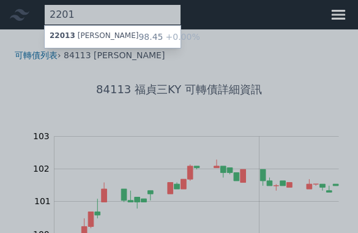
type input "2201"
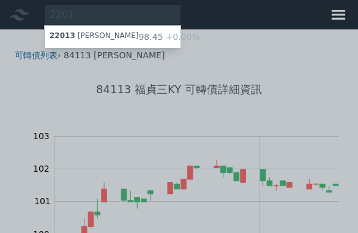
click at [86, 39] on div "22013 [PERSON_NAME]" at bounding box center [94, 37] width 89 height 12
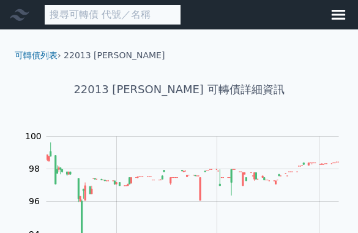
click at [108, 14] on input at bounding box center [112, 14] width 137 height 21
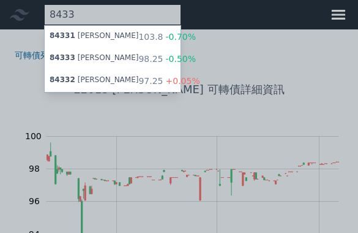
type input "8433"
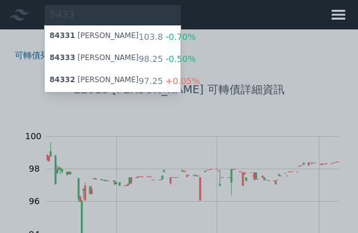
click at [164, 59] on span "-0.50%" at bounding box center [180, 59] width 33 height 10
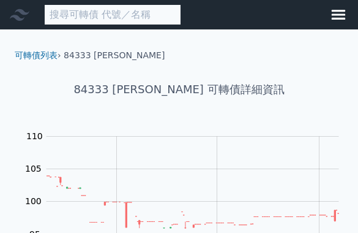
click at [102, 12] on input at bounding box center [112, 14] width 137 height 21
click at [110, 13] on input at bounding box center [112, 14] width 137 height 21
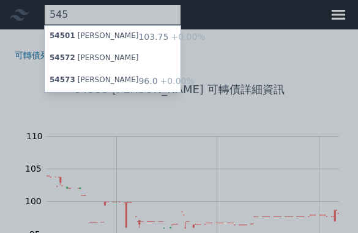
type input "5457"
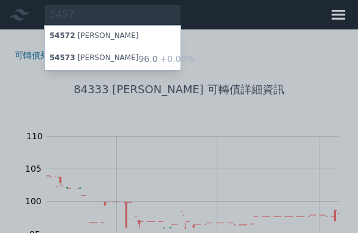
click at [141, 34] on div "54572 [PERSON_NAME]" at bounding box center [113, 37] width 136 height 22
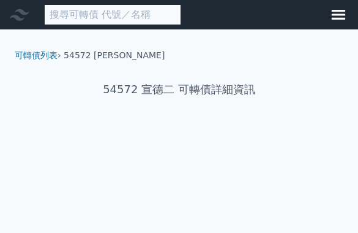
click at [134, 14] on input at bounding box center [112, 14] width 137 height 21
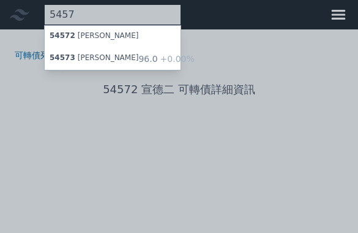
type input "5457"
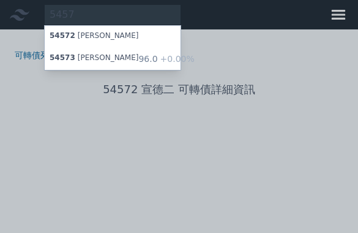
click at [150, 64] on div "96.0 +0.00%" at bounding box center [166, 59] width 56 height 12
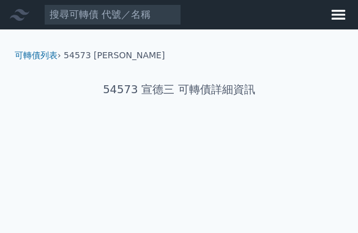
click at [165, 59] on ol "可轉債列表 › 54573 宣德三" at bounding box center [179, 55] width 348 height 12
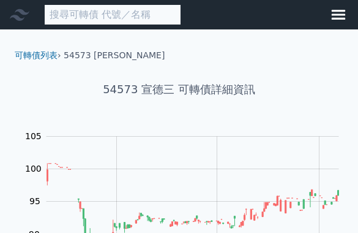
click at [144, 19] on input at bounding box center [112, 14] width 137 height 21
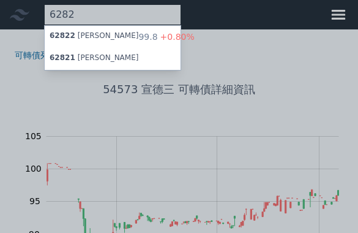
type input "6282"
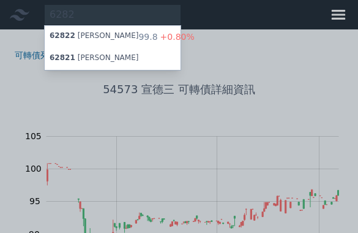
click at [158, 34] on span "+0.80%" at bounding box center [176, 37] width 37 height 10
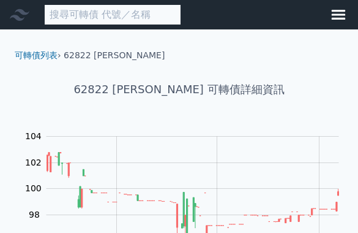
click at [127, 8] on input at bounding box center [112, 14] width 137 height 21
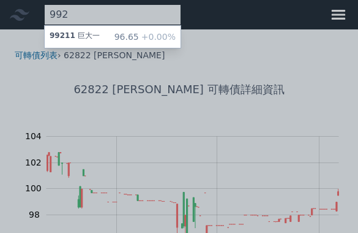
type input "9921"
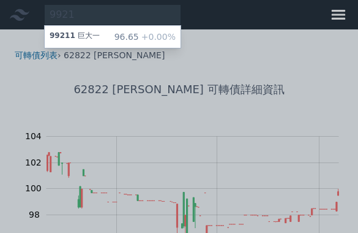
click at [122, 32] on div "96.65 +0.00%" at bounding box center [145, 37] width 61 height 12
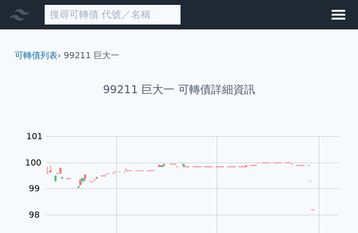
click at [102, 15] on input at bounding box center [112, 14] width 137 height 21
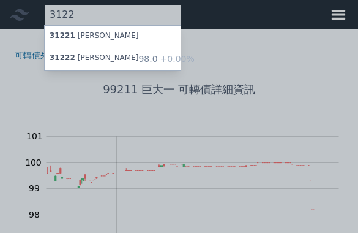
type input "3122"
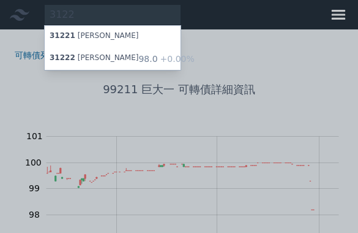
click at [159, 61] on span "+0.00%" at bounding box center [176, 59] width 37 height 10
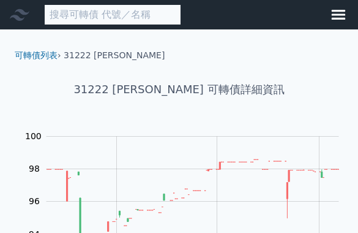
click at [142, 18] on input at bounding box center [112, 14] width 137 height 21
type input "3323"
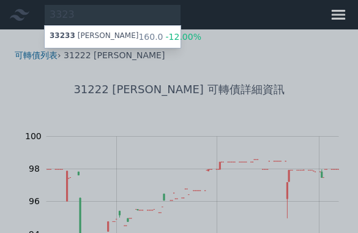
click at [164, 40] on span "-12.00%" at bounding box center [183, 37] width 38 height 10
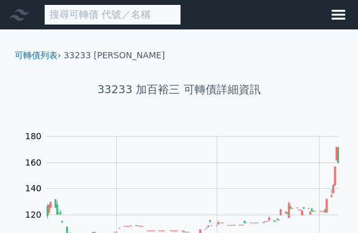
click at [127, 17] on input at bounding box center [112, 14] width 137 height 21
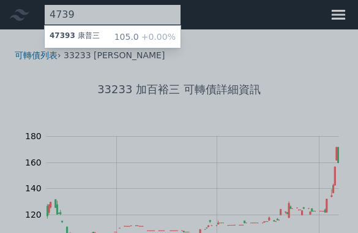
type input "4739"
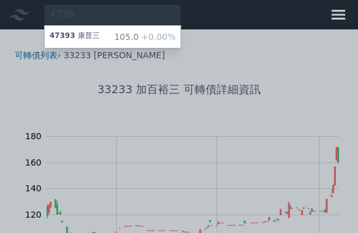
click at [117, 37] on div "47393 康普三 105.0 +0.00%" at bounding box center [113, 37] width 136 height 22
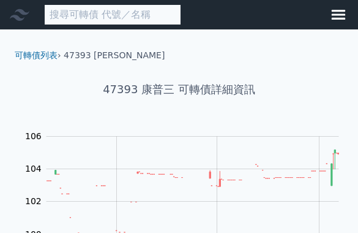
click at [141, 13] on input at bounding box center [112, 14] width 137 height 21
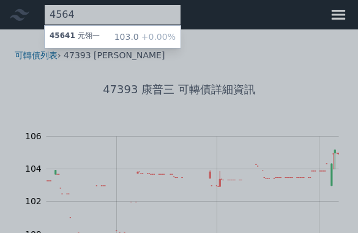
type input "4564"
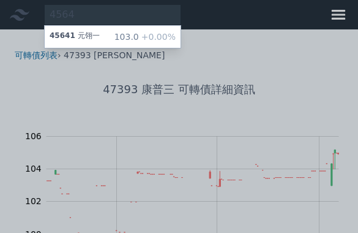
click at [129, 41] on div "103.0 +0.00%" at bounding box center [145, 37] width 61 height 12
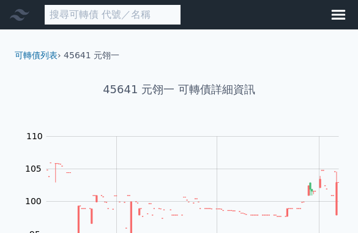
click at [132, 17] on input at bounding box center [112, 14] width 137 height 21
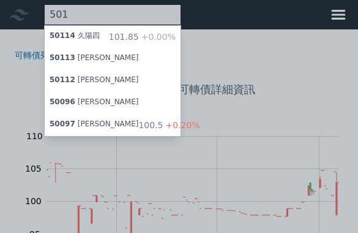
type input "5011"
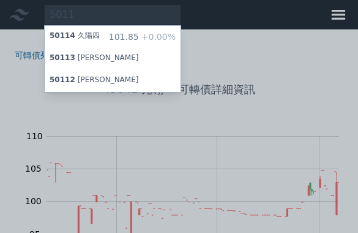
click at [141, 35] on span "+0.00%" at bounding box center [157, 37] width 37 height 10
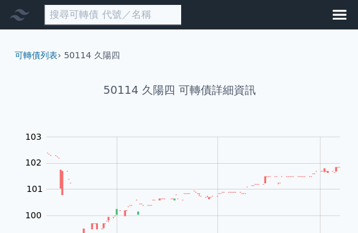
click at [132, 7] on input at bounding box center [112, 14] width 137 height 21
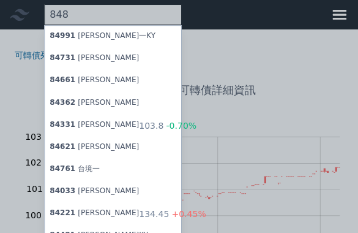
type input "8488"
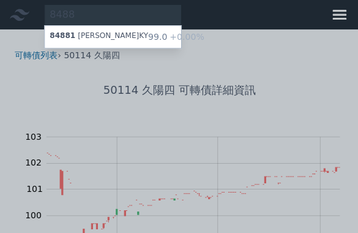
click at [148, 37] on div "99.0 +0.00%" at bounding box center [176, 37] width 56 height 12
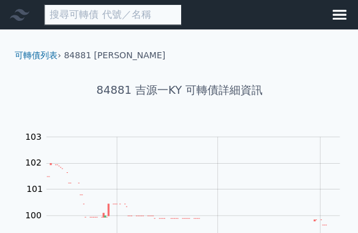
click at [154, 18] on input at bounding box center [112, 14] width 137 height 21
click at [157, 17] on input at bounding box center [112, 14] width 137 height 21
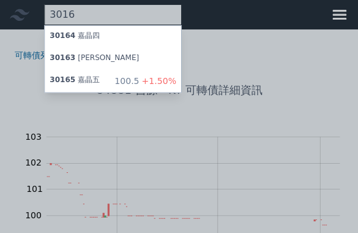
type input "3016"
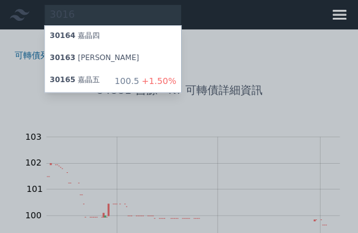
click at [124, 80] on div "100.5 +1.50%" at bounding box center [145, 81] width 61 height 12
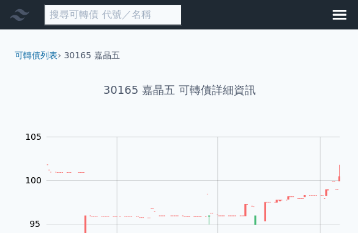
click at [148, 19] on input at bounding box center [112, 14] width 137 height 21
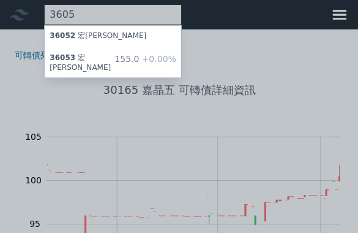
type input "3605"
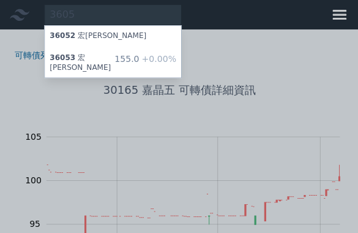
click at [129, 61] on div "155.0 +0.00%" at bounding box center [145, 63] width 61 height 20
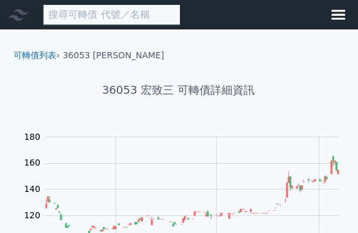
click at [160, 12] on input at bounding box center [112, 14] width 137 height 21
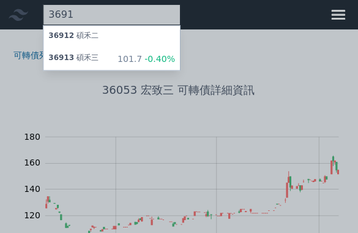
type input "3691"
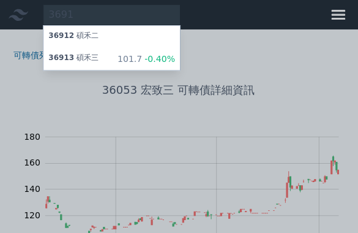
click at [107, 66] on div "36913 碩禾三 101.7 -0.40%" at bounding box center [113, 59] width 136 height 22
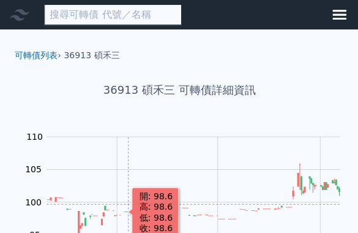
click at [151, 17] on input at bounding box center [112, 14] width 137 height 21
click at [152, 20] on input at bounding box center [112, 14] width 137 height 21
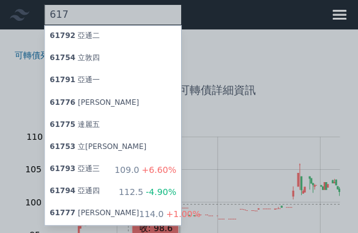
type input "6179"
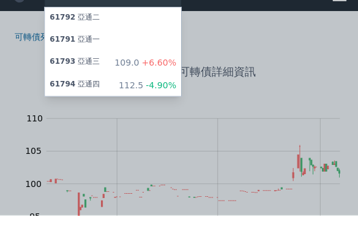
click at [93, 97] on div "61794 亞通四" at bounding box center [75, 103] width 50 height 12
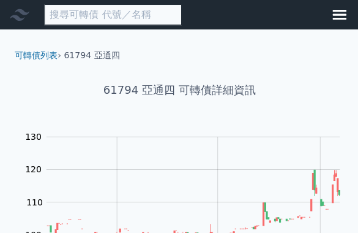
click at [127, 15] on input at bounding box center [112, 14] width 137 height 21
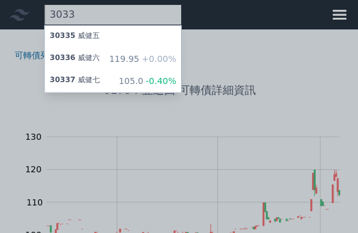
type input "3033"
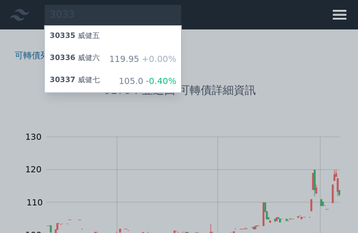
click at [127, 82] on div "105.0 -0.40%" at bounding box center [147, 81] width 58 height 12
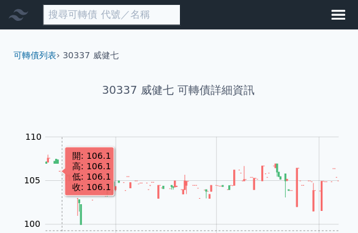
click at [118, 13] on input at bounding box center [112, 14] width 137 height 21
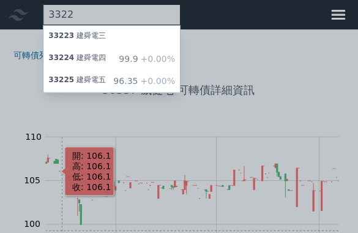
type input "3322"
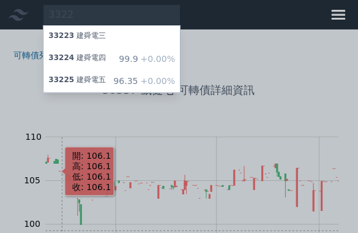
click at [130, 85] on div "96.35 +0.00%" at bounding box center [145, 81] width 61 height 12
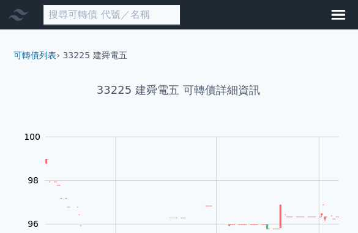
click at [171, 12] on input at bounding box center [112, 14] width 137 height 21
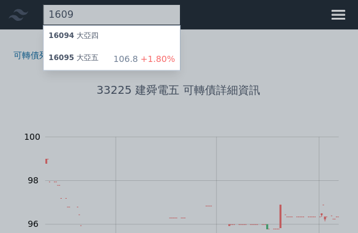
type input "1609"
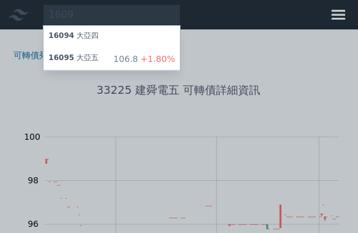
click at [114, 59] on div "16095 大亞五 106.8 +1.80%" at bounding box center [113, 59] width 136 height 22
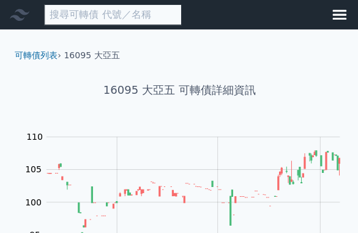
click at [110, 12] on input at bounding box center [112, 14] width 137 height 21
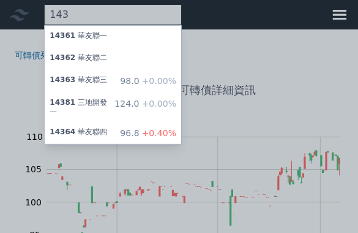
type input "1436"
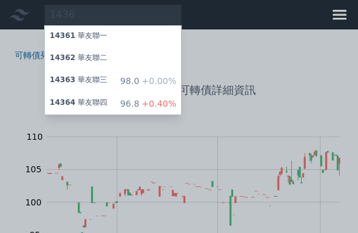
click at [104, 83] on div "14363 華友聯三" at bounding box center [79, 81] width 58 height 12
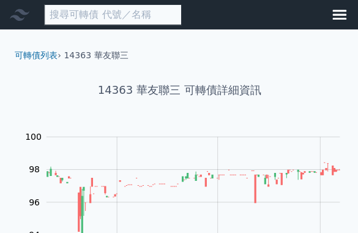
click at [89, 19] on input at bounding box center [112, 14] width 137 height 21
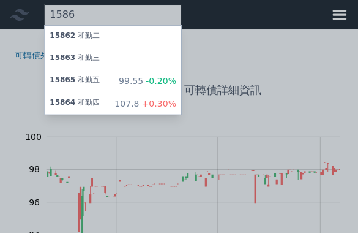
type input "1586"
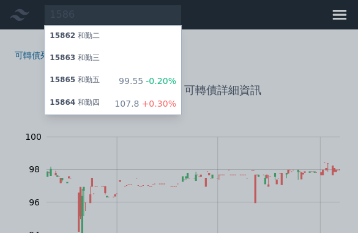
click at [102, 85] on div "15865 和勤五 99.55 -0.20%" at bounding box center [113, 81] width 136 height 22
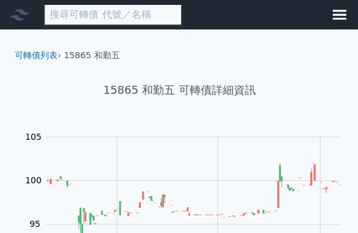
click at [131, 19] on input at bounding box center [112, 14] width 137 height 21
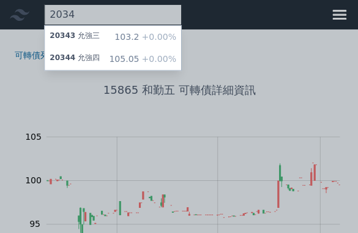
type input "2034"
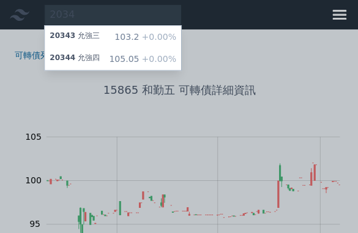
click at [148, 61] on span "+0.00%" at bounding box center [157, 59] width 37 height 10
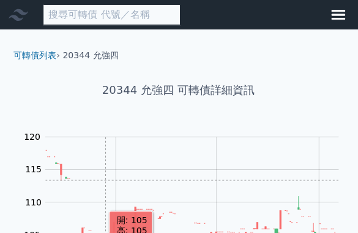
click at [78, 17] on input at bounding box center [112, 14] width 137 height 21
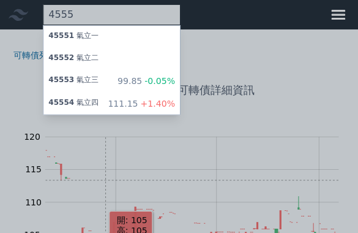
type input "4555"
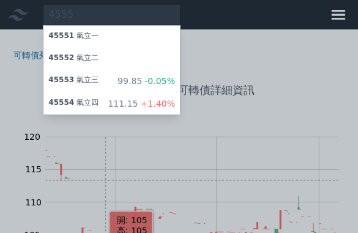
click at [100, 80] on div "45553 氣立三 99.85 -0.05%" at bounding box center [113, 81] width 136 height 22
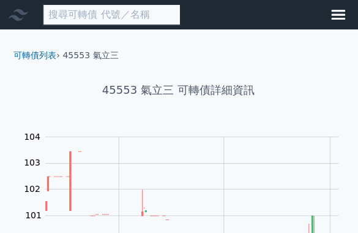
click at [94, 17] on input at bounding box center [112, 14] width 137 height 21
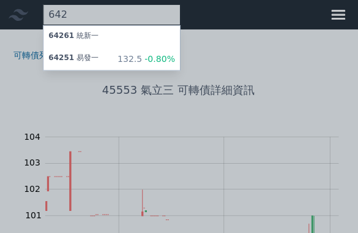
type input "6425"
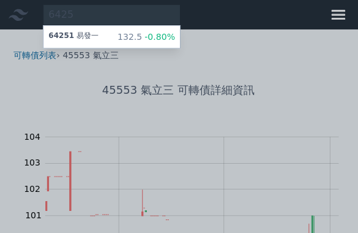
click at [121, 36] on div "132.5 -0.80%" at bounding box center [147, 37] width 58 height 12
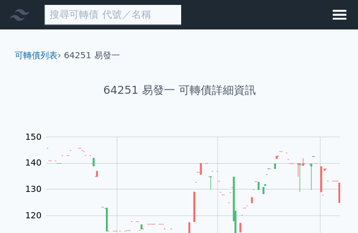
click at [110, 10] on input at bounding box center [112, 14] width 137 height 21
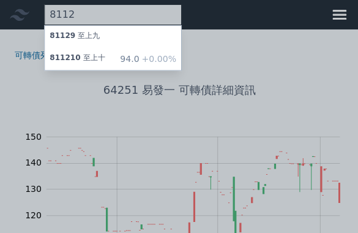
type input "8112"
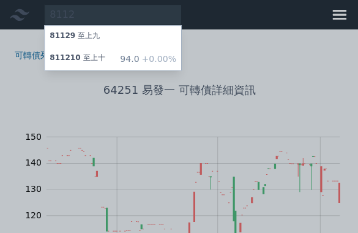
click at [138, 60] on div "94.0 +0.00%" at bounding box center [148, 59] width 56 height 12
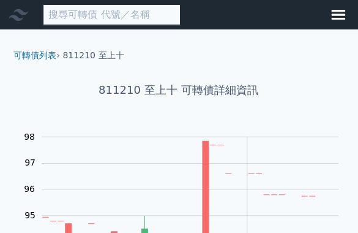
click at [104, 18] on input at bounding box center [112, 14] width 137 height 21
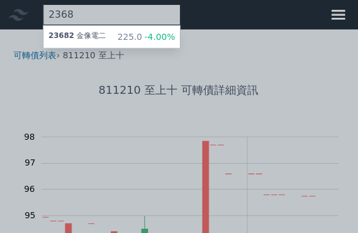
type input "2368"
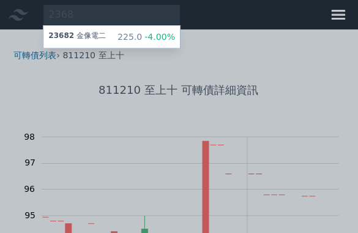
click at [143, 40] on span "-4.00%" at bounding box center [159, 37] width 33 height 10
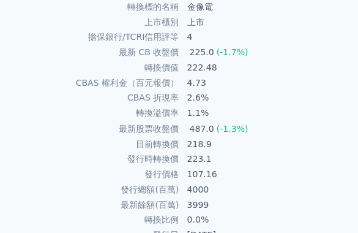
scroll to position [321, 0]
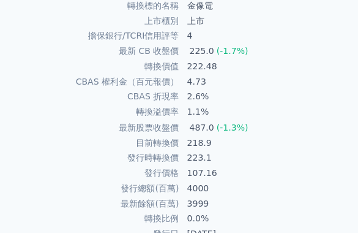
click at [1, 118] on div "可轉債列表 › 23682 金像電二 23682 金像電二 可轉債詳細資訊 Zoom Out 200 -50 0 50 100 150 200 250 300…" at bounding box center [179, 53] width 358 height 690
